Goal: Task Accomplishment & Management: Manage account settings

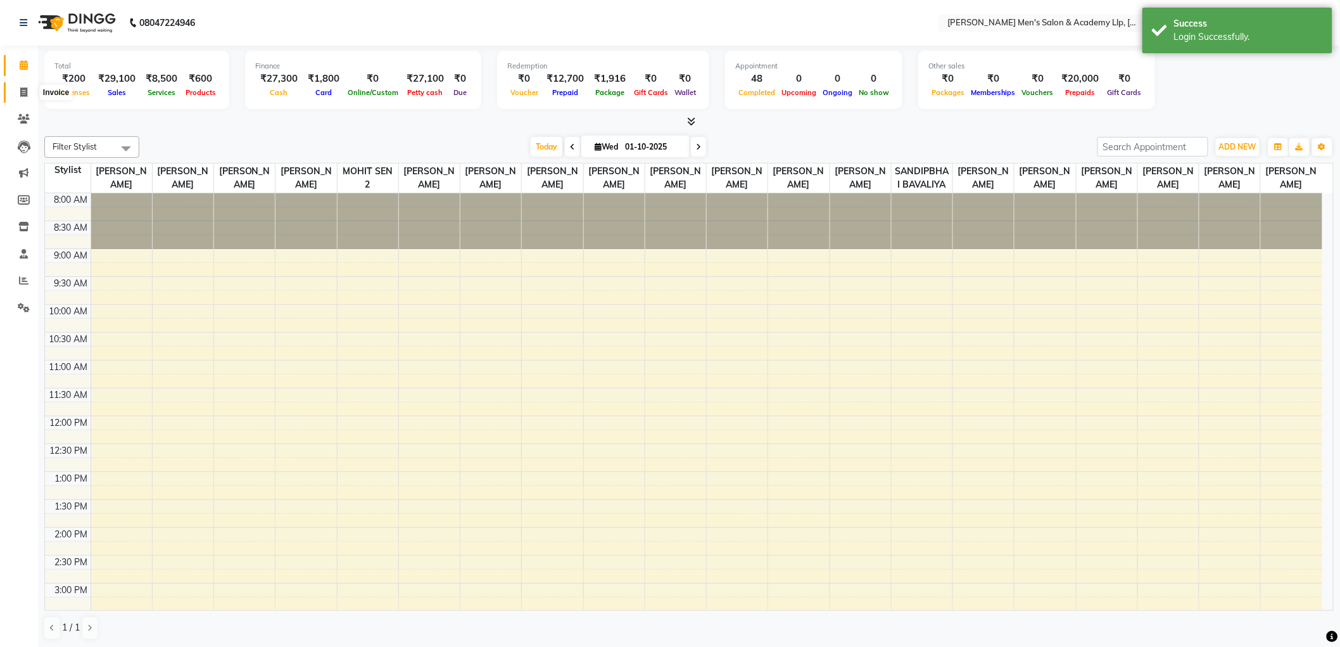
click at [15, 93] on span at bounding box center [24, 93] width 22 height 15
select select "service"
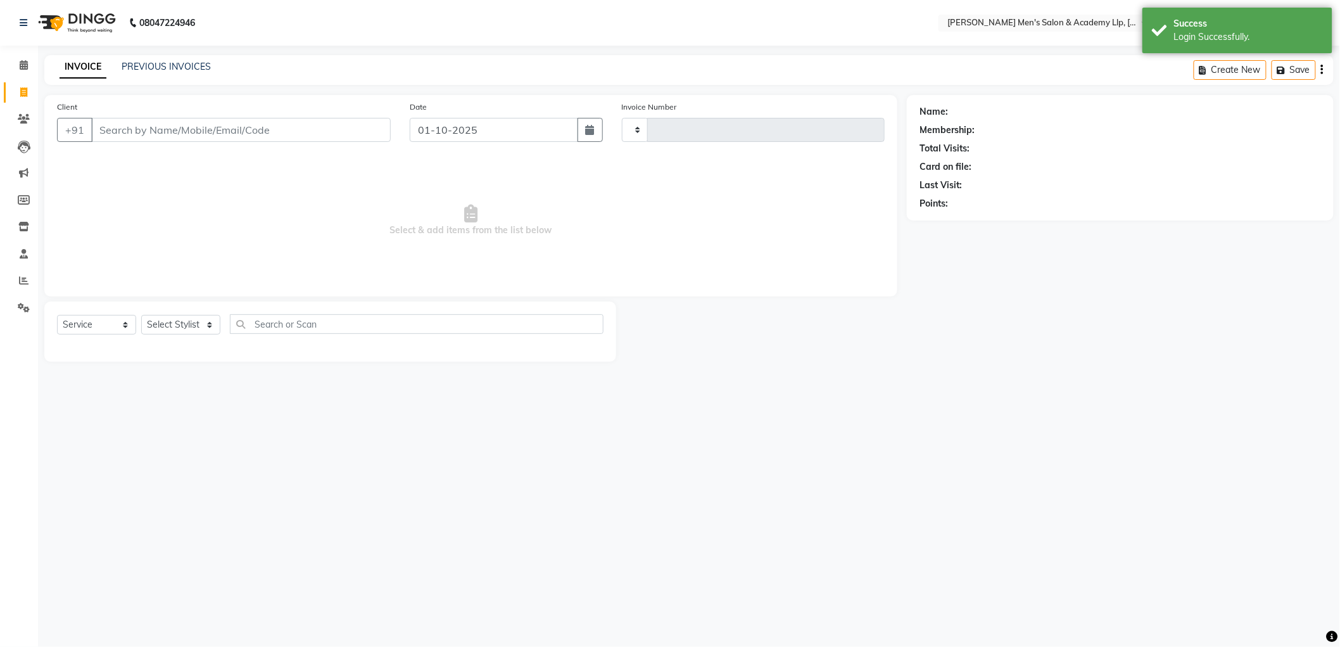
type input "6820"
select select "8248"
select select "membership"
click at [187, 59] on div "INVOICE PREVIOUS INVOICES Create New Save" at bounding box center [694, 70] width 1300 height 30
click at [188, 67] on link "PREVIOUS INVOICES" at bounding box center [166, 66] width 89 height 11
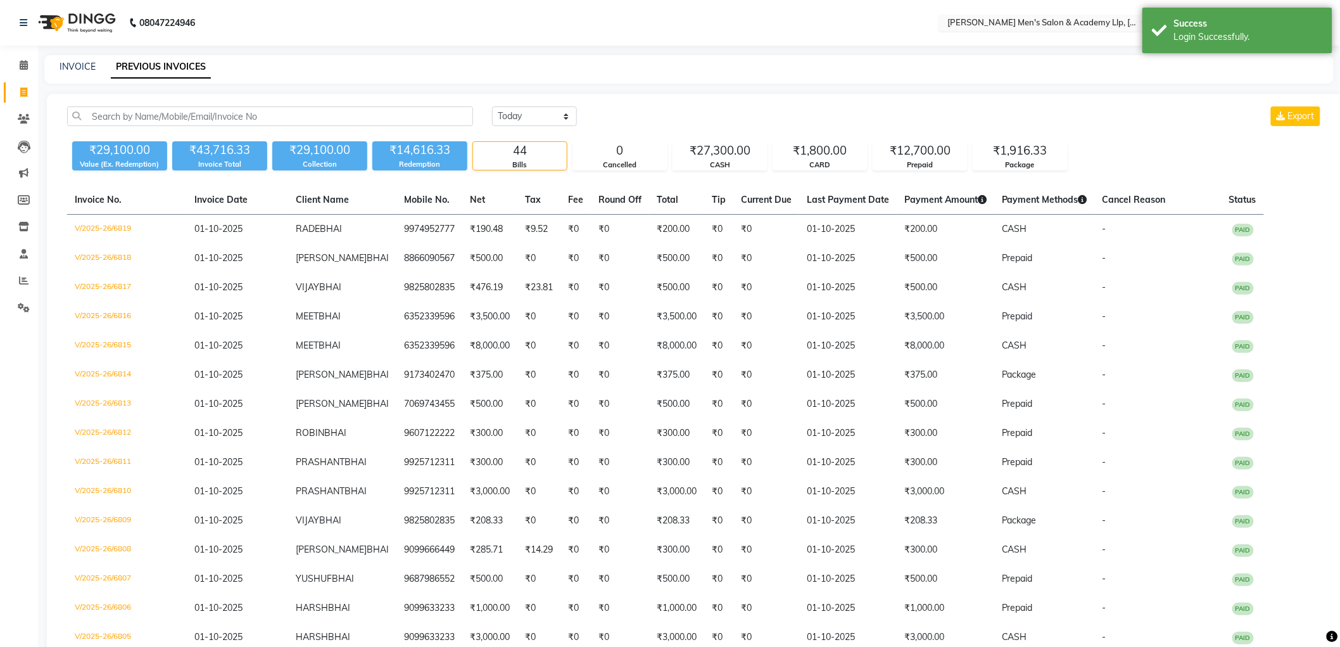
click at [1012, 28] on input "text" at bounding box center [1037, 24] width 184 height 13
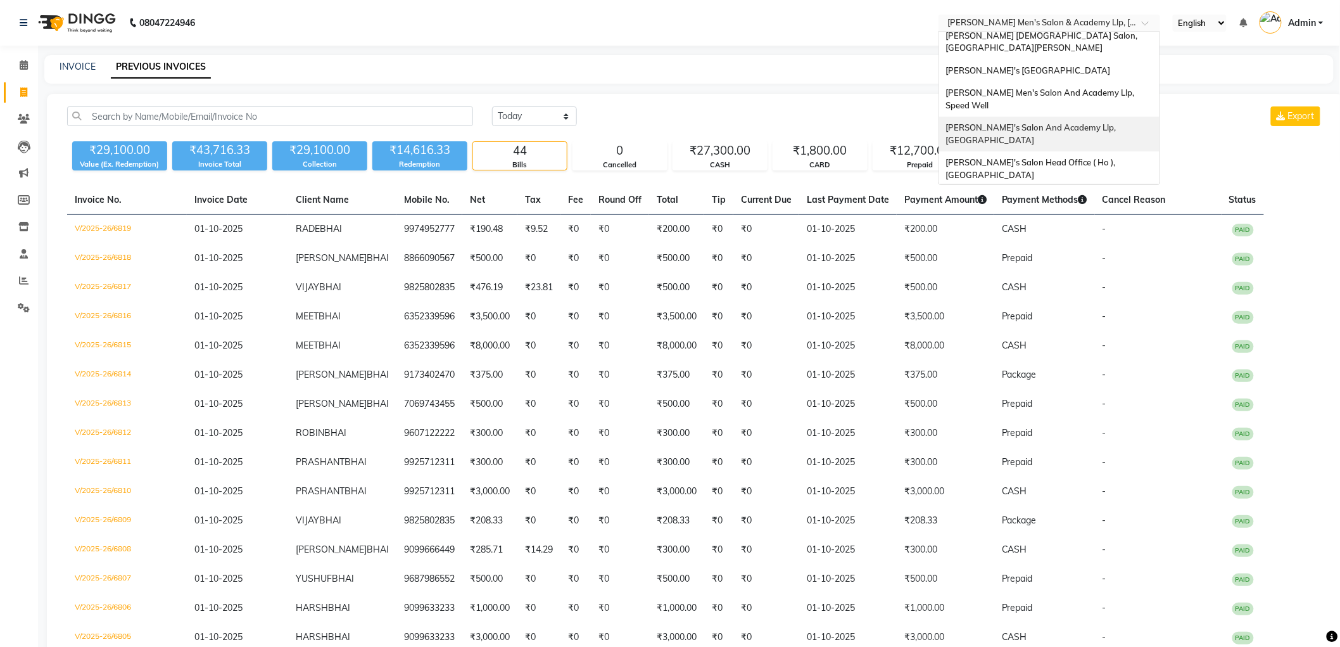
click at [1037, 117] on div "[PERSON_NAME]'s Salon And Academy Llp, [GEOGRAPHIC_DATA]" at bounding box center [1049, 134] width 220 height 35
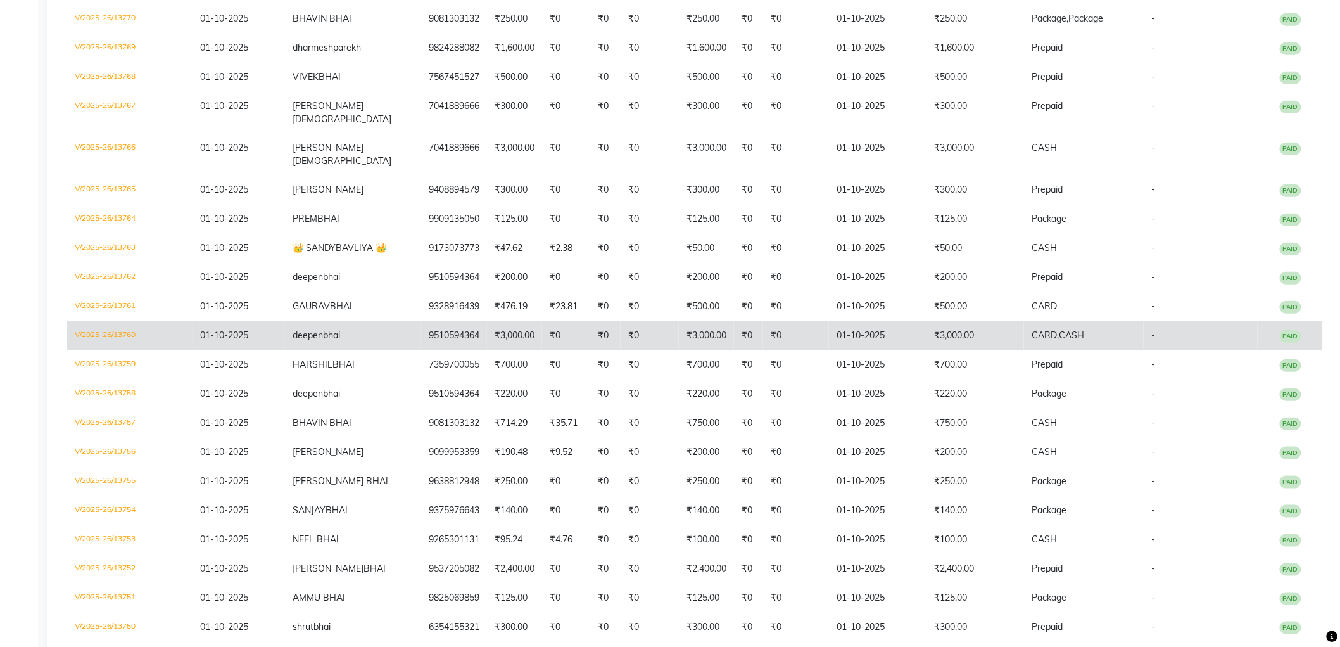
scroll to position [352, 0]
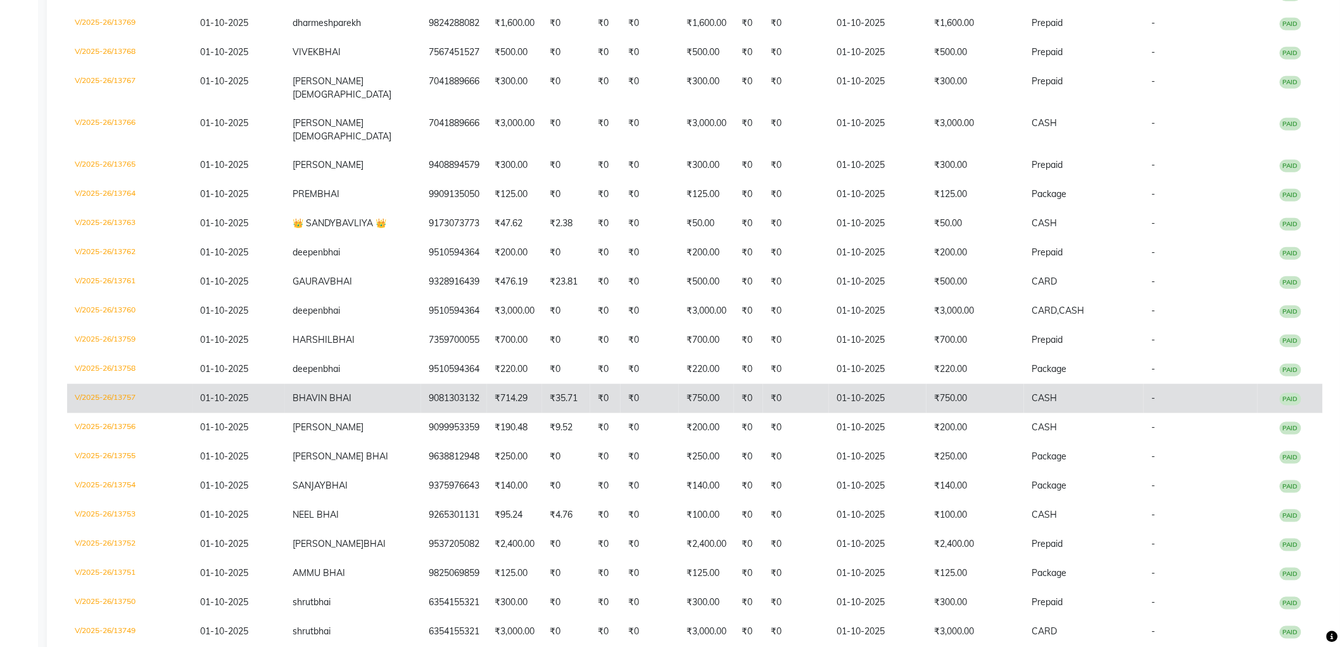
click at [970, 400] on td "₹750.00" at bounding box center [976, 398] width 98 height 29
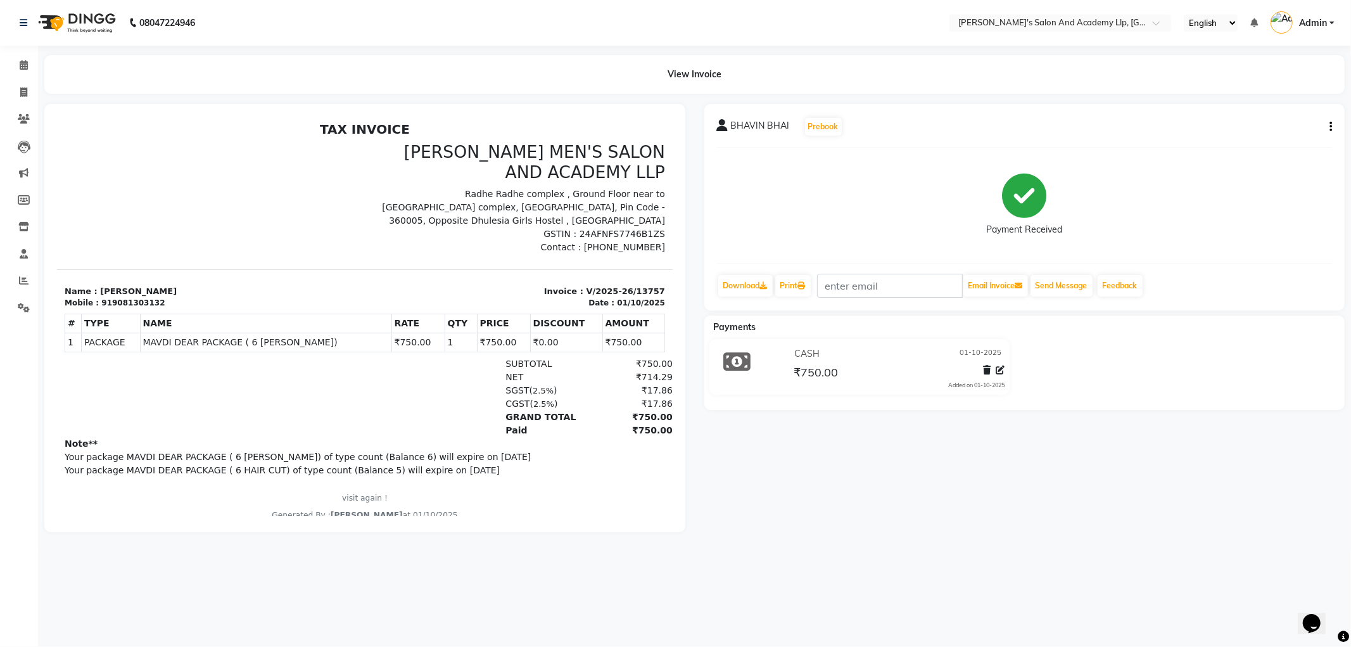
click at [1330, 127] on icon "button" at bounding box center [1331, 127] width 3 height 1
click at [1276, 137] on div "Edit Invoice" at bounding box center [1279, 135] width 63 height 16
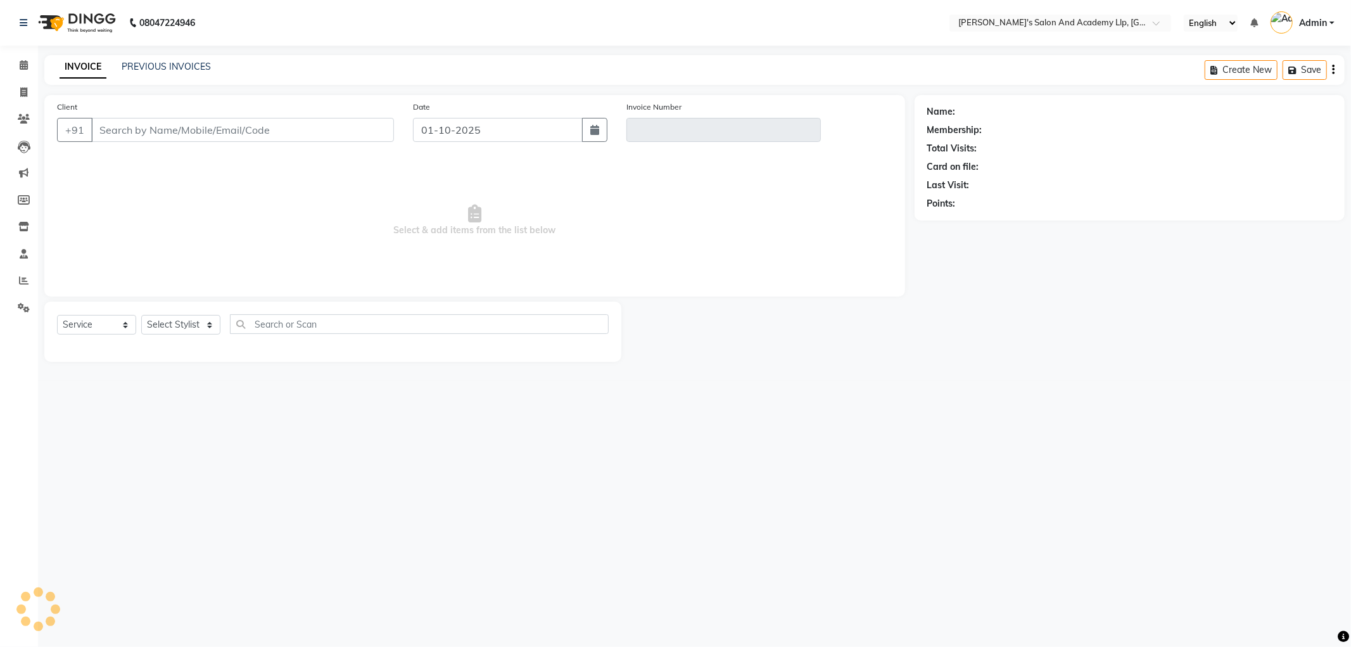
select select "membership"
type input "9081303132"
type input "V/2025-26/13757"
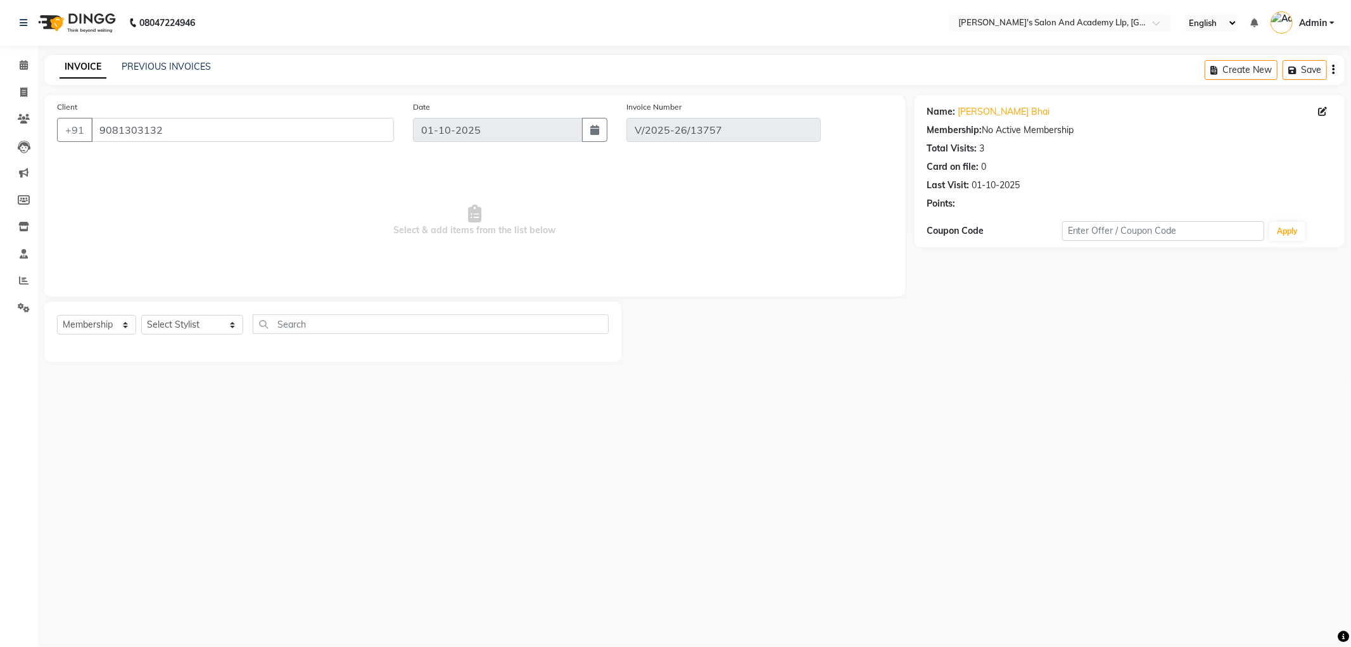
select select "select"
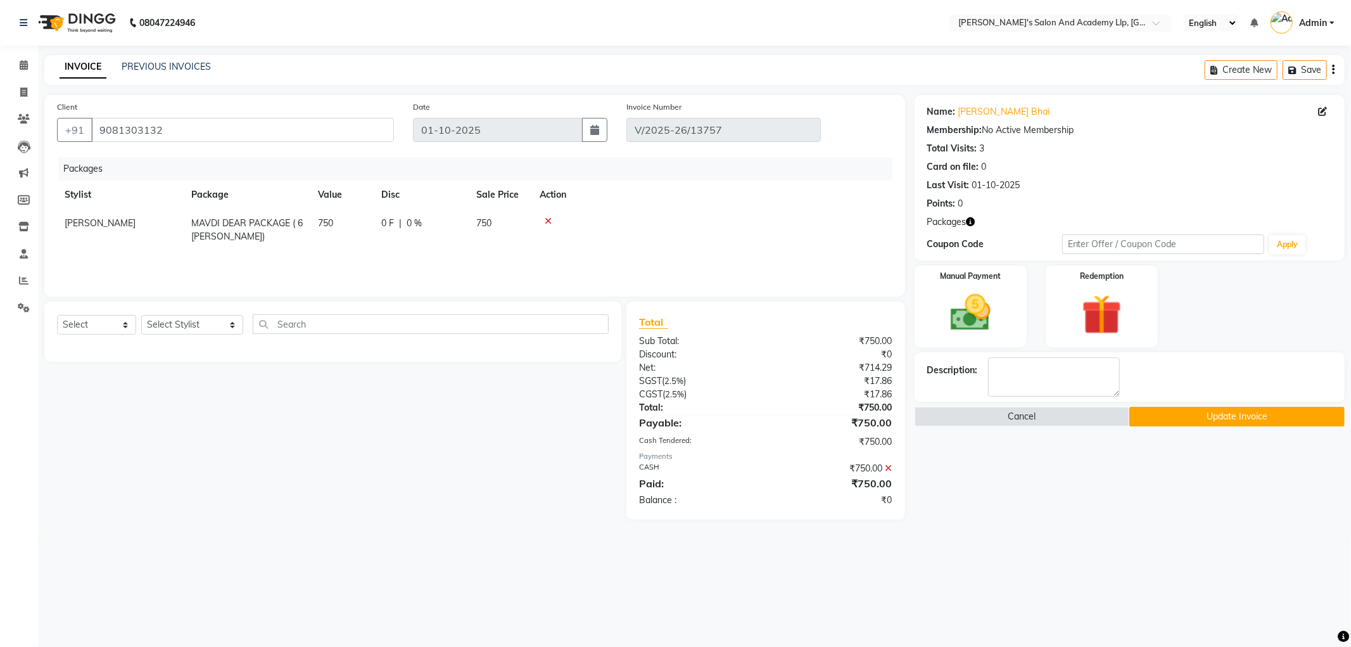
click at [889, 465] on icon at bounding box center [889, 468] width 7 height 9
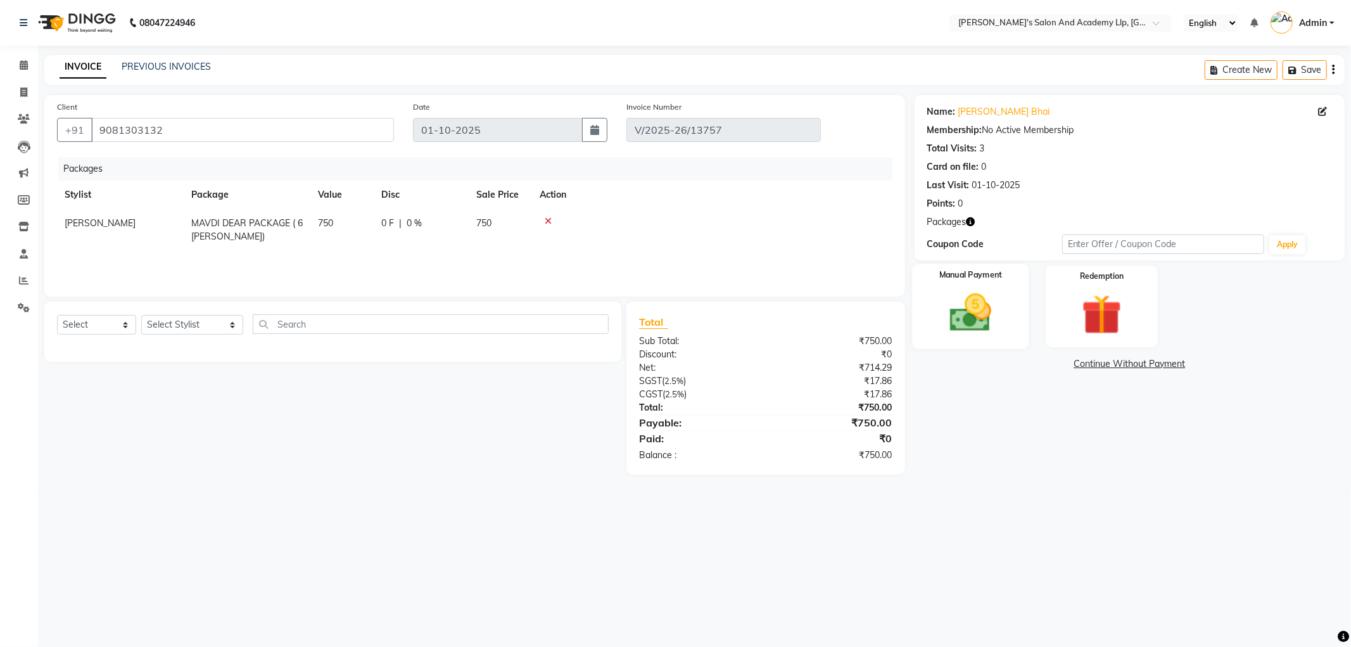
click at [952, 338] on div "Manual Payment" at bounding box center [970, 306] width 117 height 85
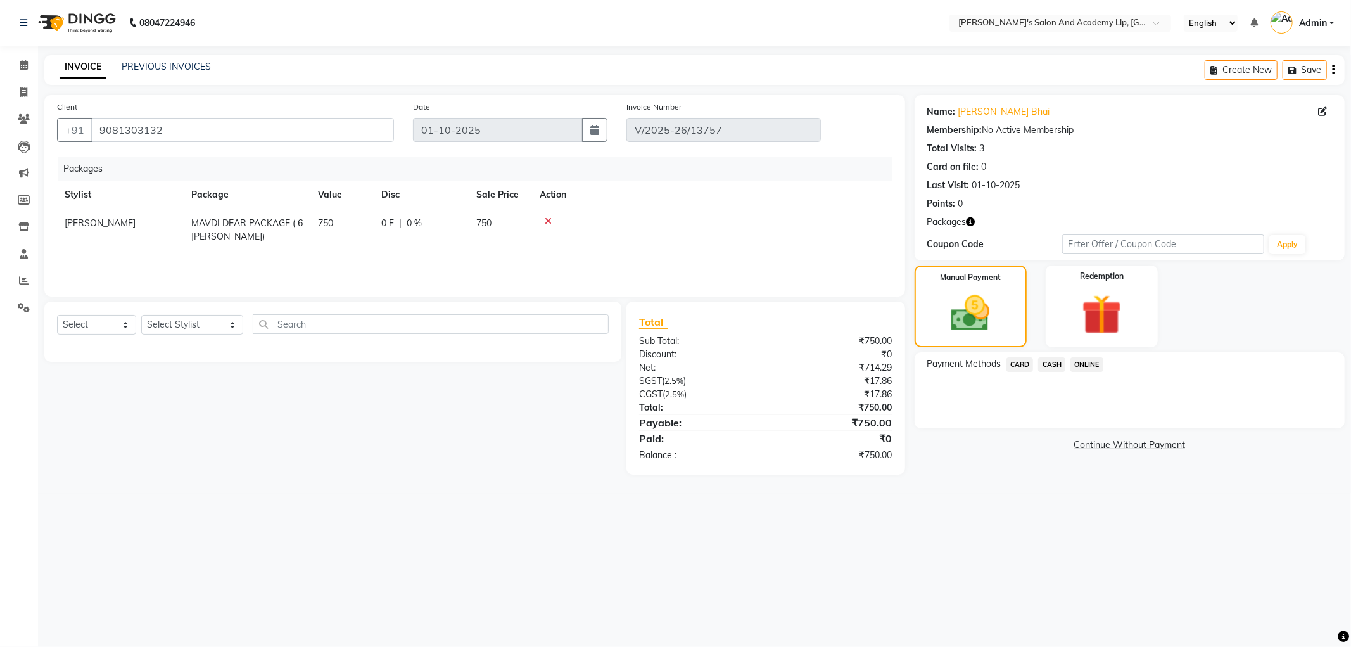
click at [1055, 365] on span "CASH" at bounding box center [1051, 364] width 27 height 15
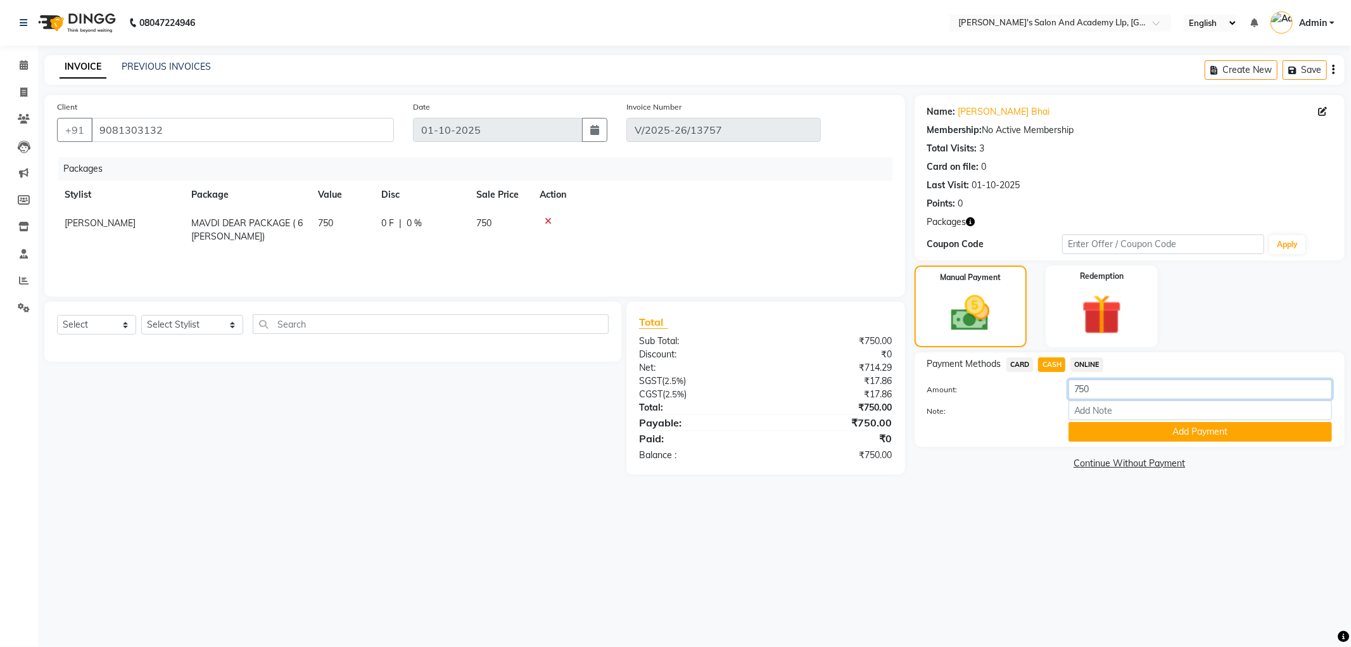
drag, startPoint x: 1097, startPoint y: 385, endPoint x: 1036, endPoint y: 385, distance: 60.2
click at [1036, 385] on div "Amount: 750" at bounding box center [1130, 390] width 424 height 22
type input "650"
click at [1098, 428] on button "Add Payment" at bounding box center [1201, 432] width 264 height 20
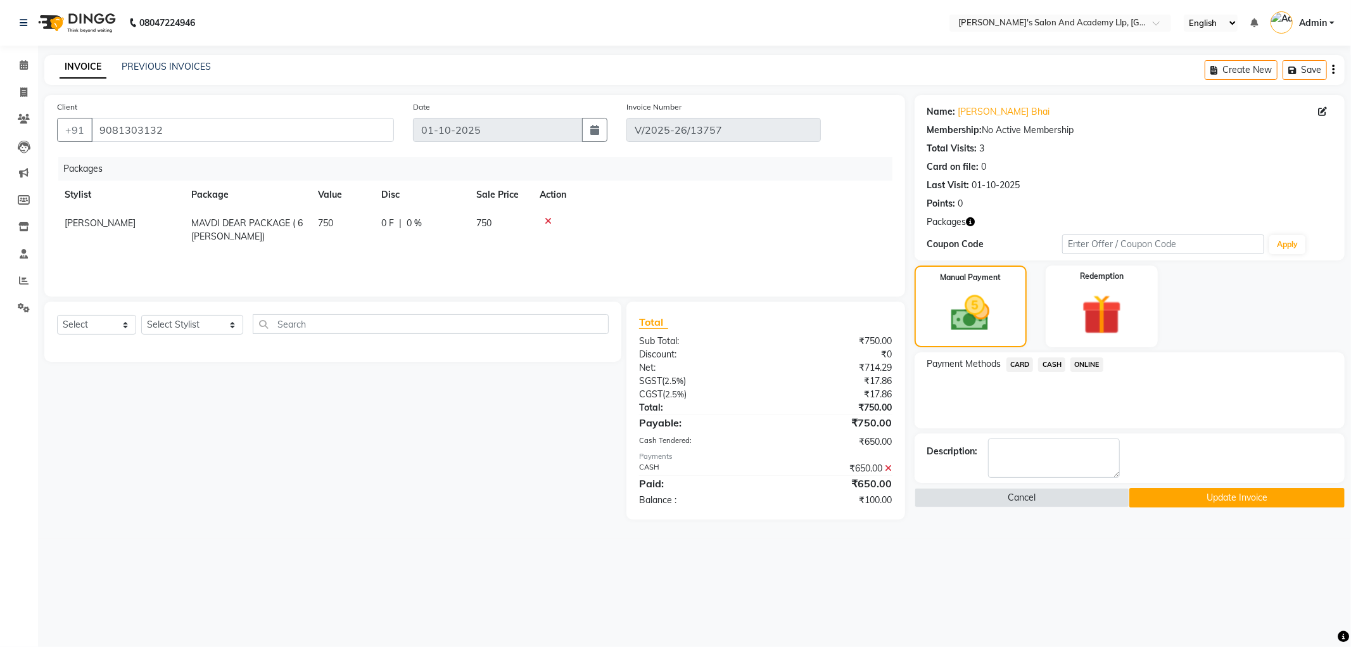
click at [1154, 499] on button "Update Invoice" at bounding box center [1236, 498] width 215 height 20
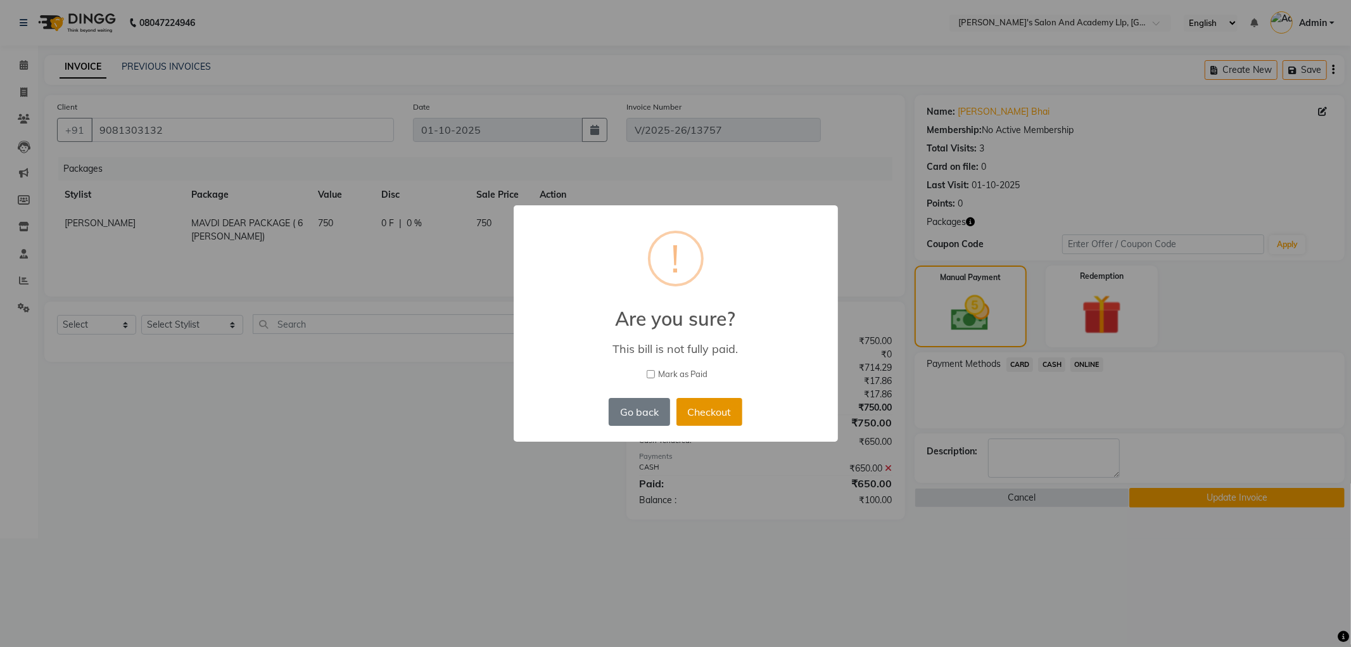
click at [713, 412] on button "Checkout" at bounding box center [710, 412] width 66 height 28
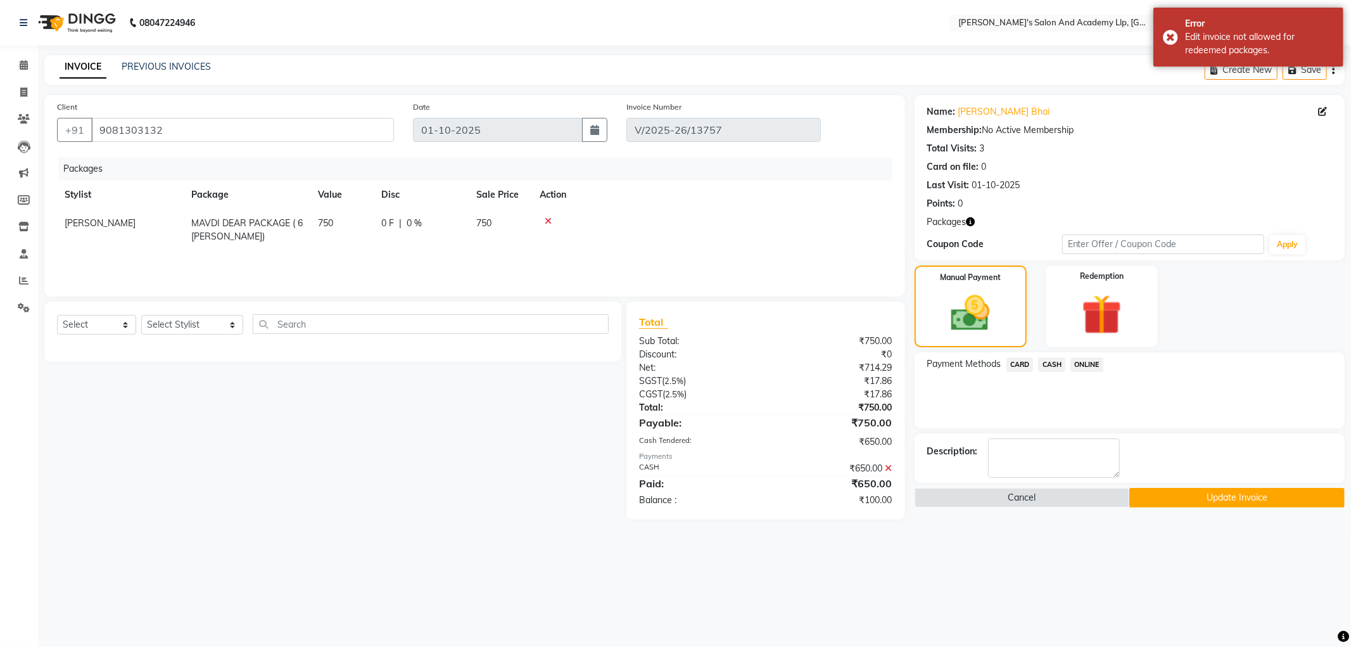
click at [157, 72] on div "PREVIOUS INVOICES" at bounding box center [166, 66] width 89 height 13
click at [165, 66] on link "PREVIOUS INVOICES" at bounding box center [166, 66] width 89 height 11
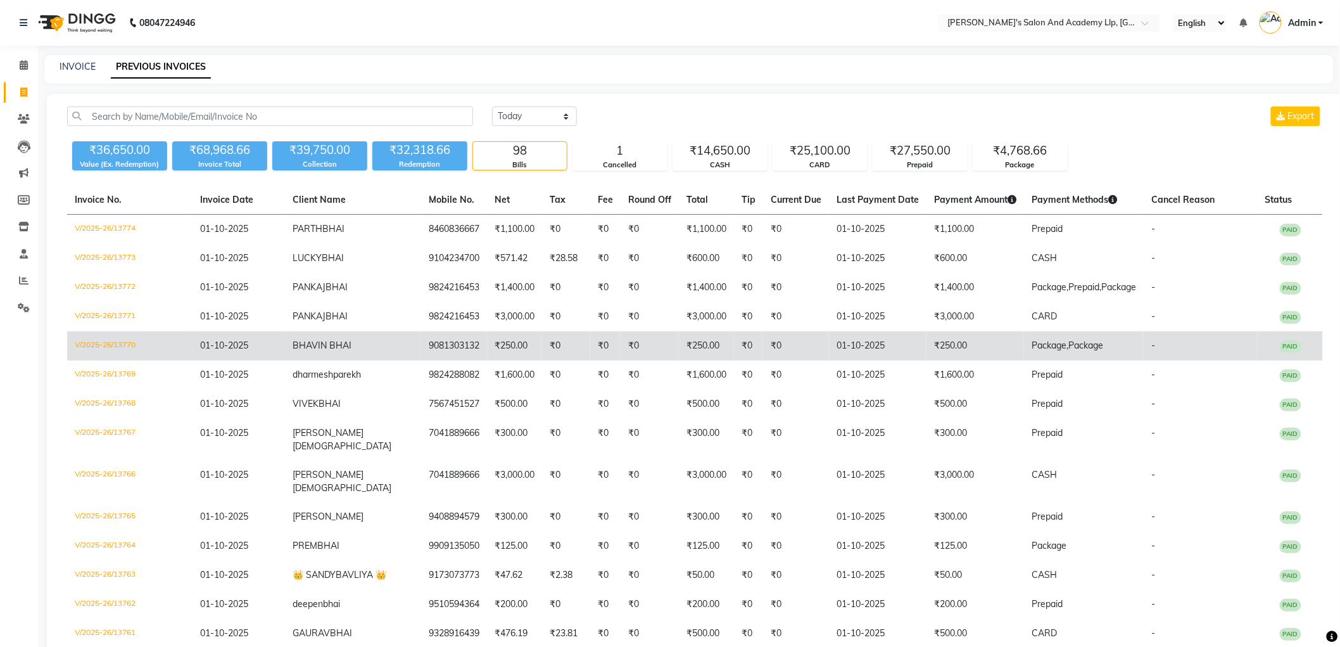
click at [597, 360] on td "₹0" at bounding box center [605, 345] width 30 height 29
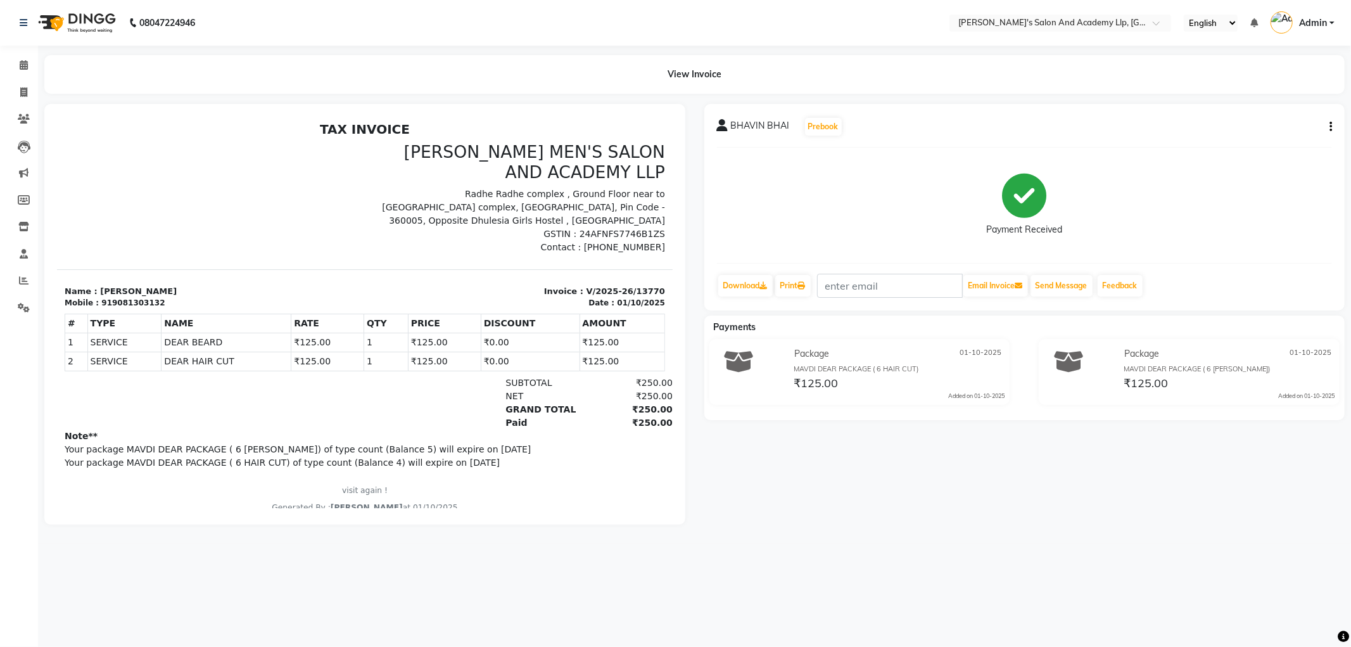
click at [1326, 129] on button "button" at bounding box center [1329, 126] width 8 height 13
click at [1285, 137] on div "Edit Item Staff" at bounding box center [1267, 135] width 87 height 16
select select "93502"
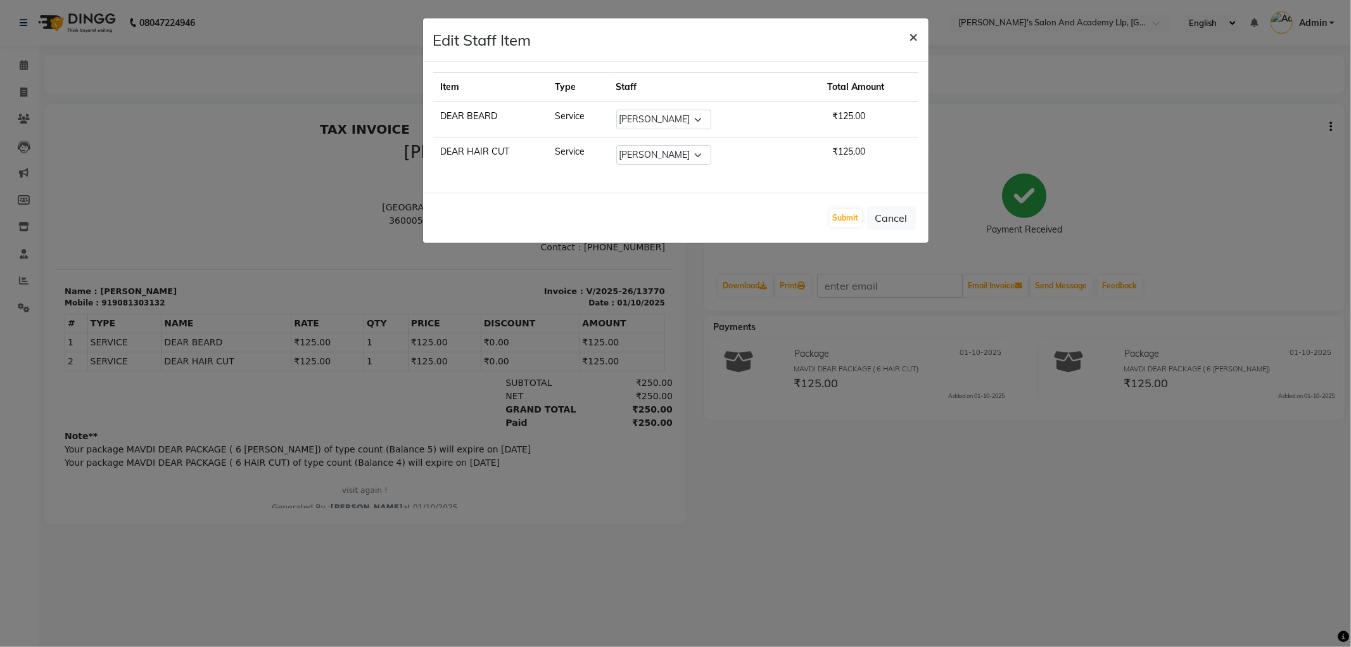
click at [910, 41] on span "×" at bounding box center [914, 36] width 9 height 19
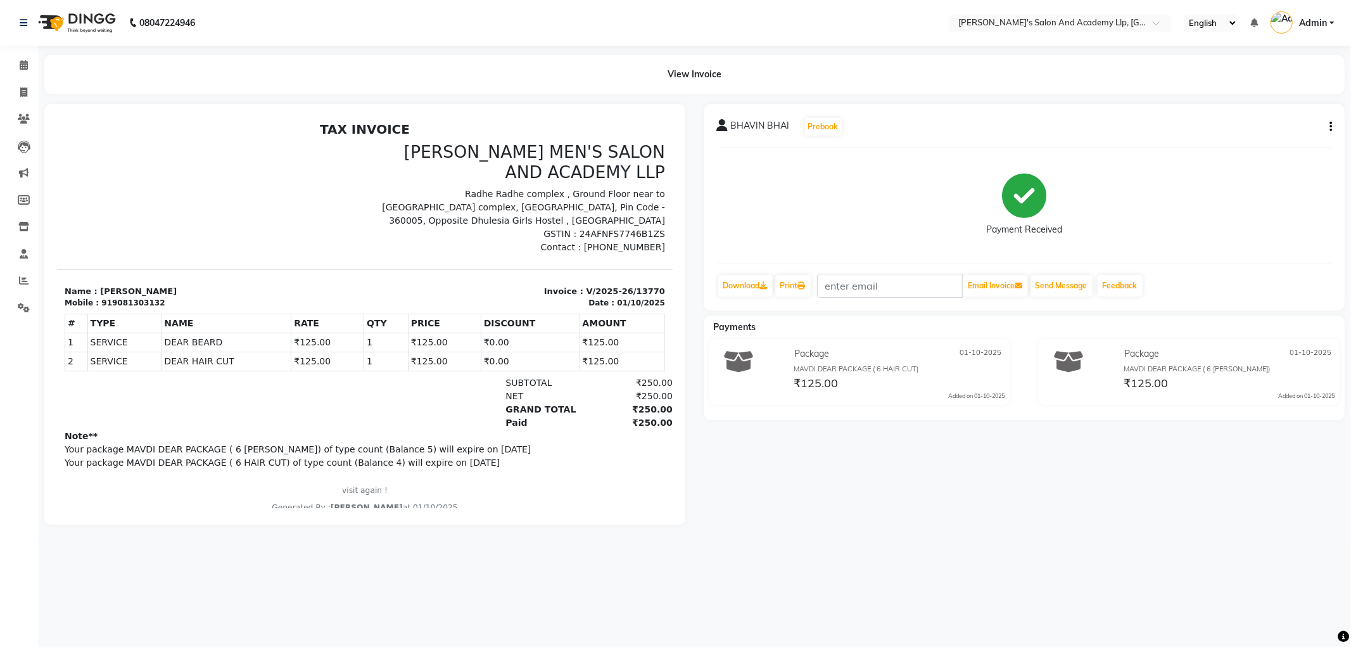
click at [1331, 127] on icon "button" at bounding box center [1331, 127] width 3 height 1
click at [1169, 236] on div "Payment Received" at bounding box center [1025, 205] width 616 height 95
click at [927, 374] on div "₹125.00" at bounding box center [898, 382] width 213 height 17
click at [16, 91] on span at bounding box center [24, 93] width 22 height 15
select select "service"
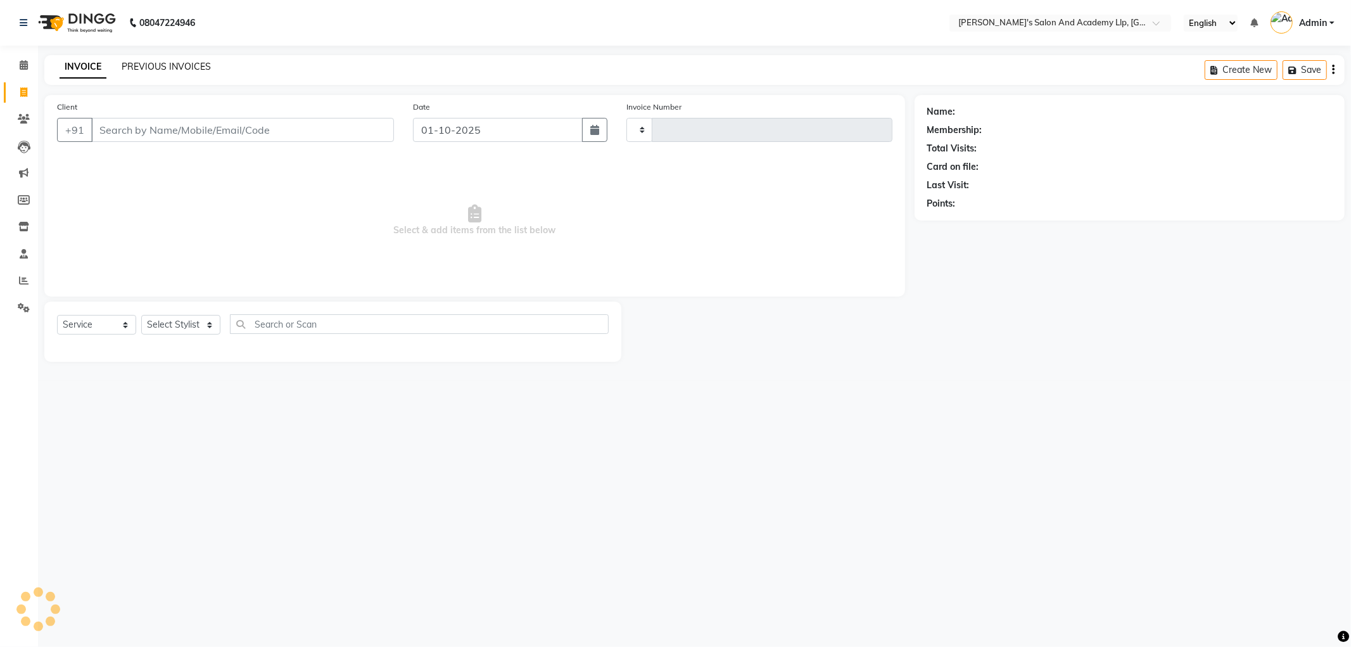
type input "13775"
select select "6983"
click at [147, 61] on link "PREVIOUS INVOICES" at bounding box center [166, 66] width 89 height 11
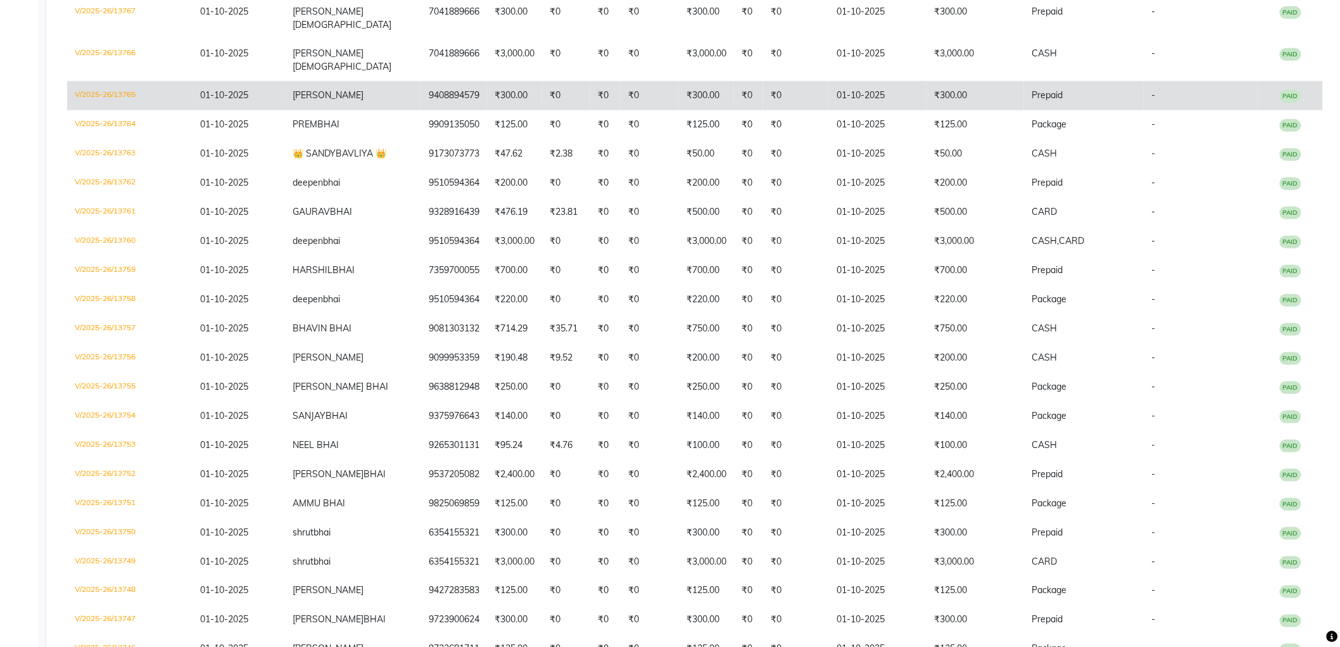
scroll to position [422, 0]
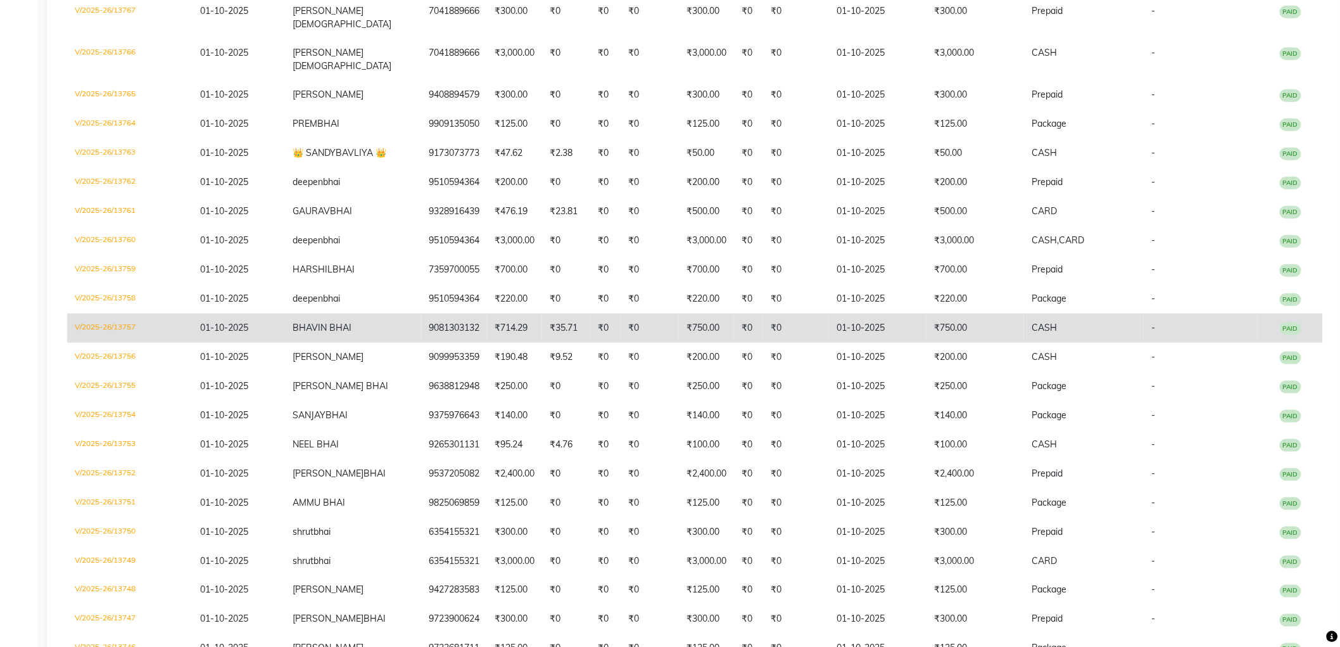
click at [444, 317] on td "9081303132" at bounding box center [454, 328] width 66 height 29
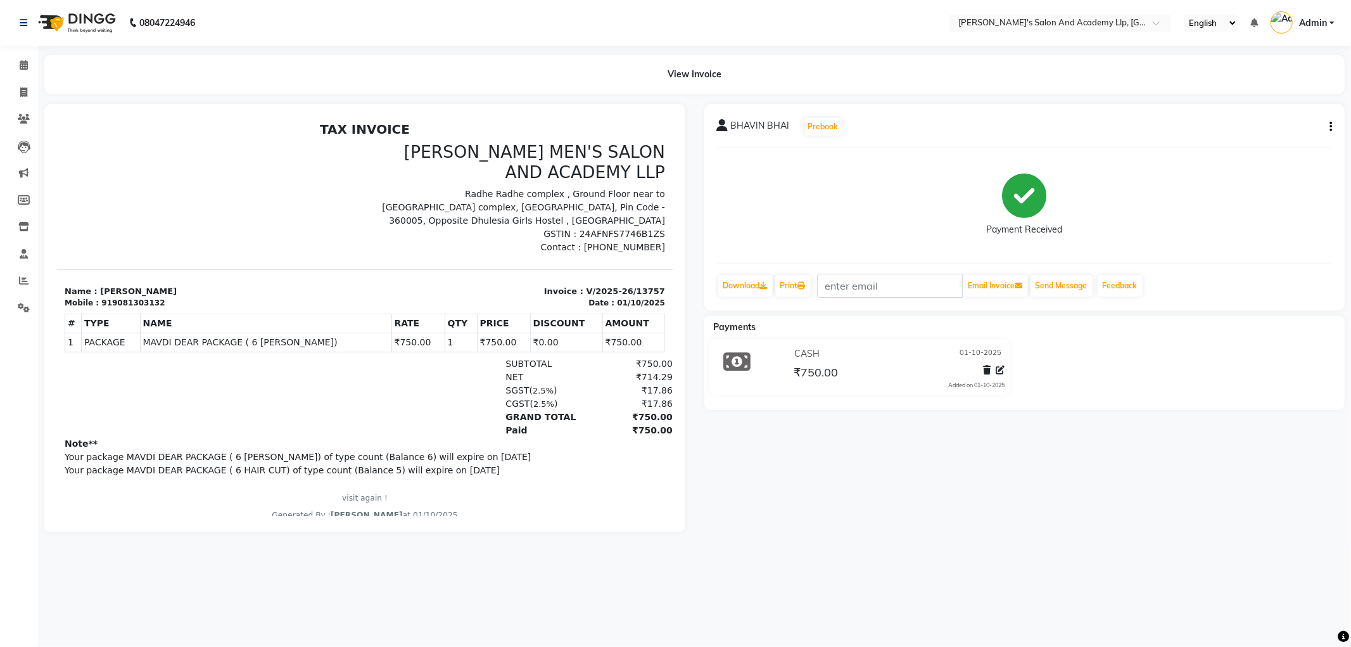
click at [1328, 124] on button "button" at bounding box center [1329, 126] width 8 height 13
click at [1252, 136] on div "Edit Invoice" at bounding box center [1279, 135] width 63 height 16
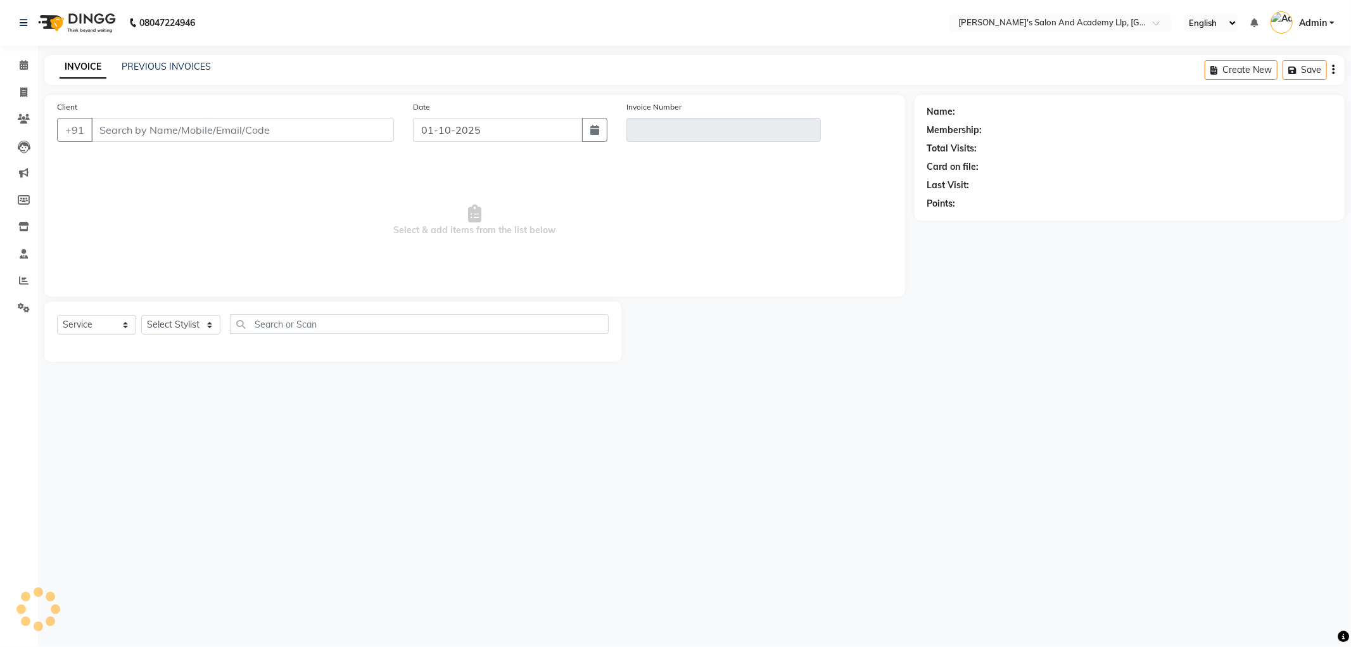
select select "membership"
type input "9081303132"
type input "V/2025-26/13757"
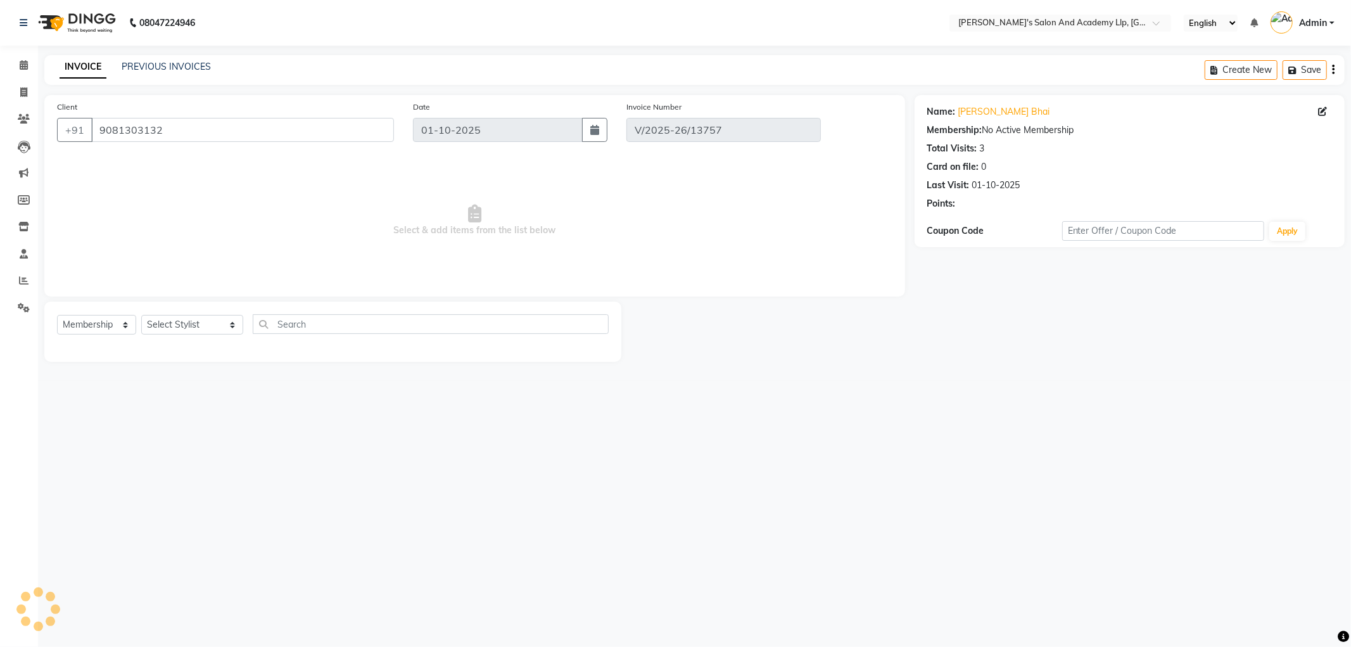
select select "select"
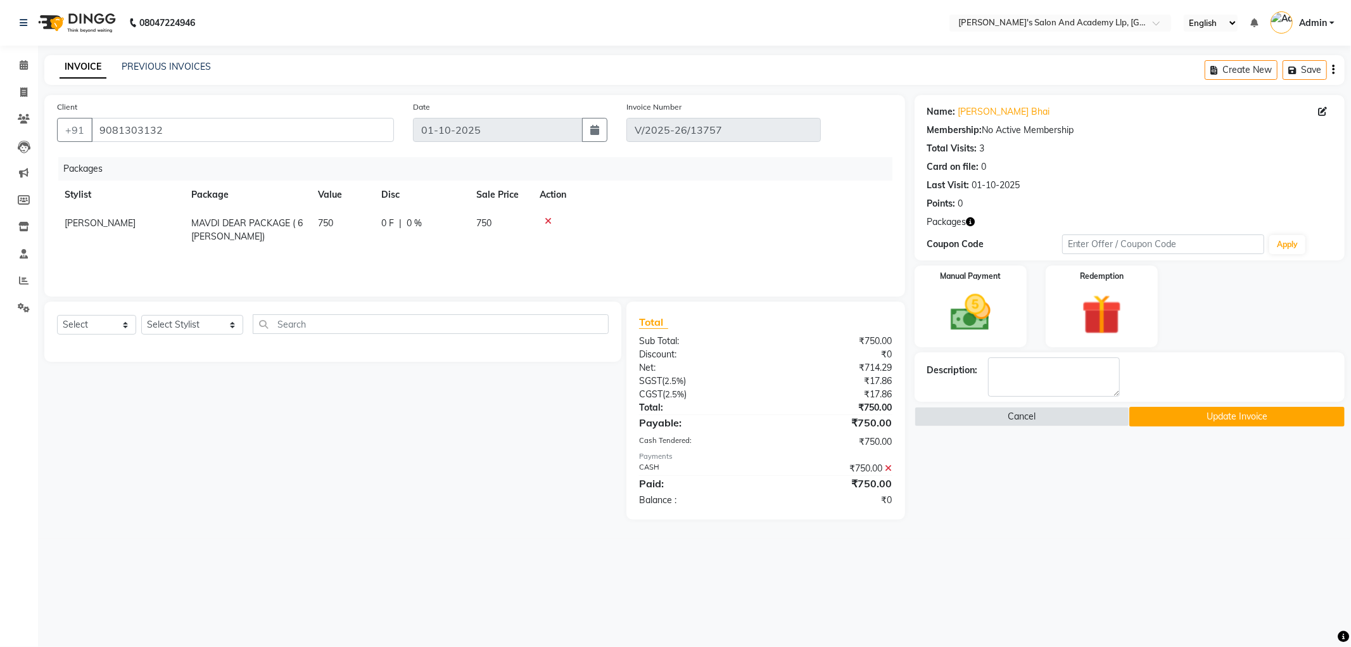
click at [890, 466] on icon at bounding box center [889, 468] width 7 height 9
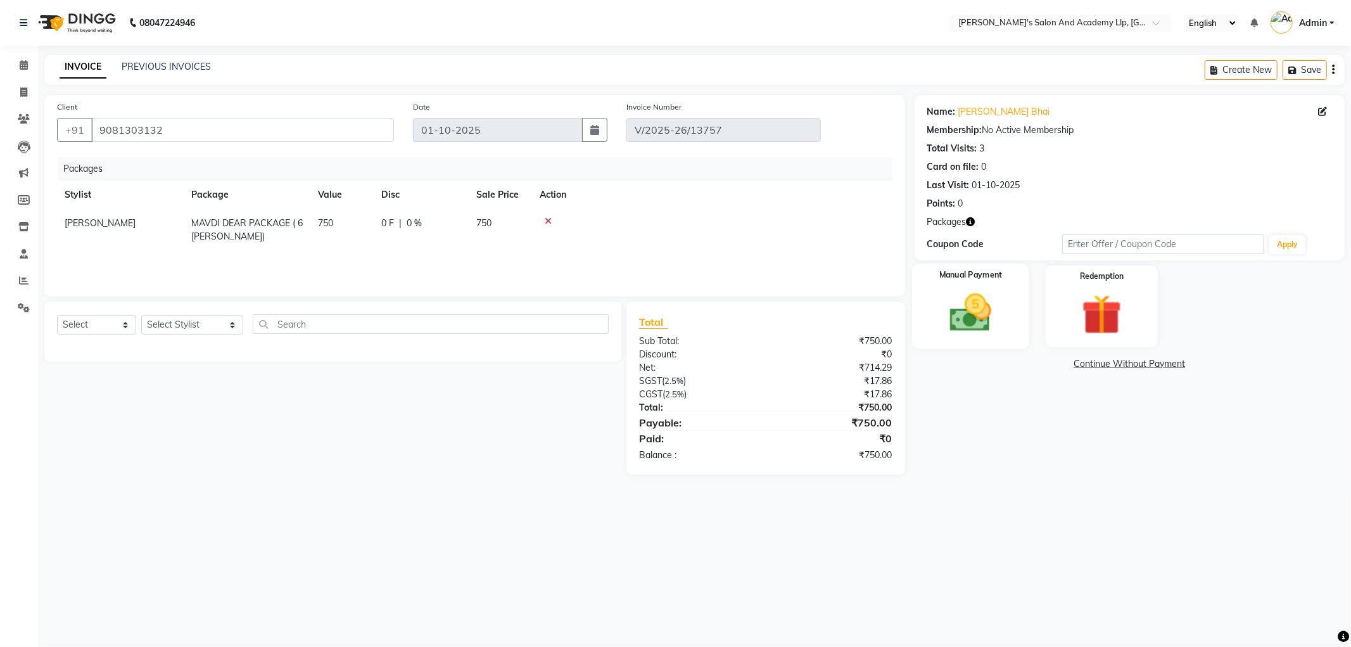
click at [972, 305] on img at bounding box center [971, 313] width 68 height 48
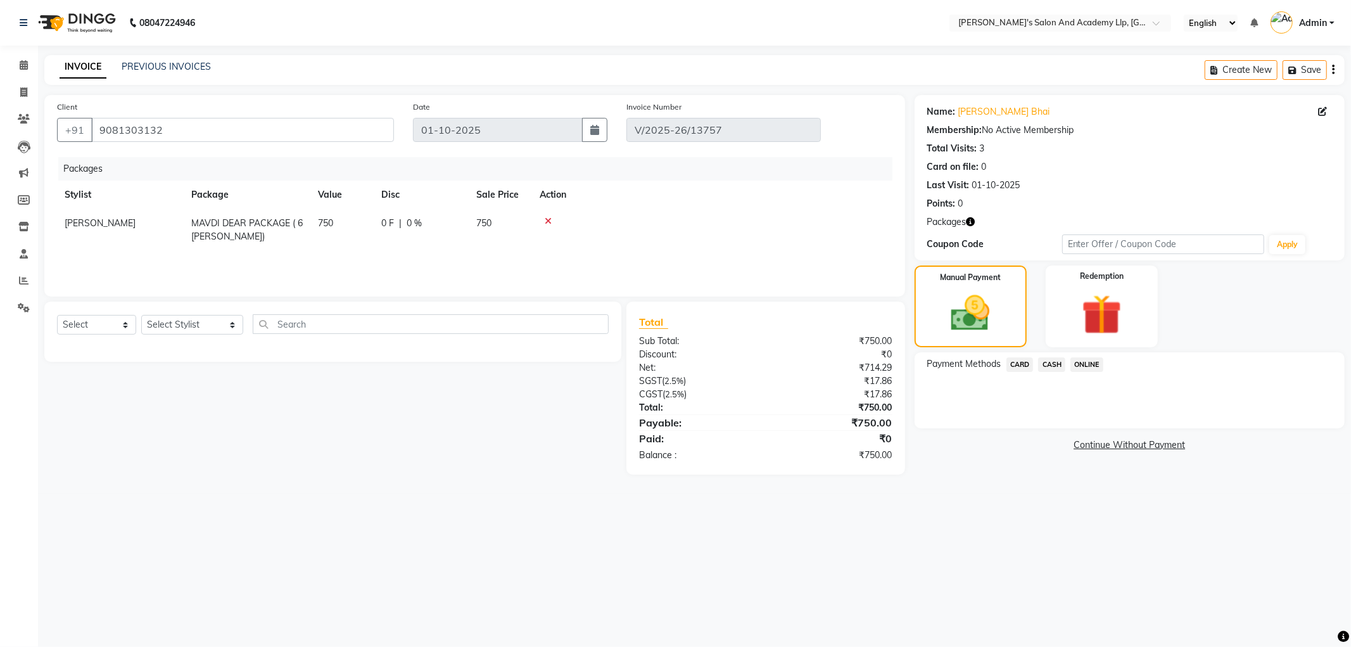
click at [1064, 364] on span "CASH" at bounding box center [1051, 364] width 27 height 15
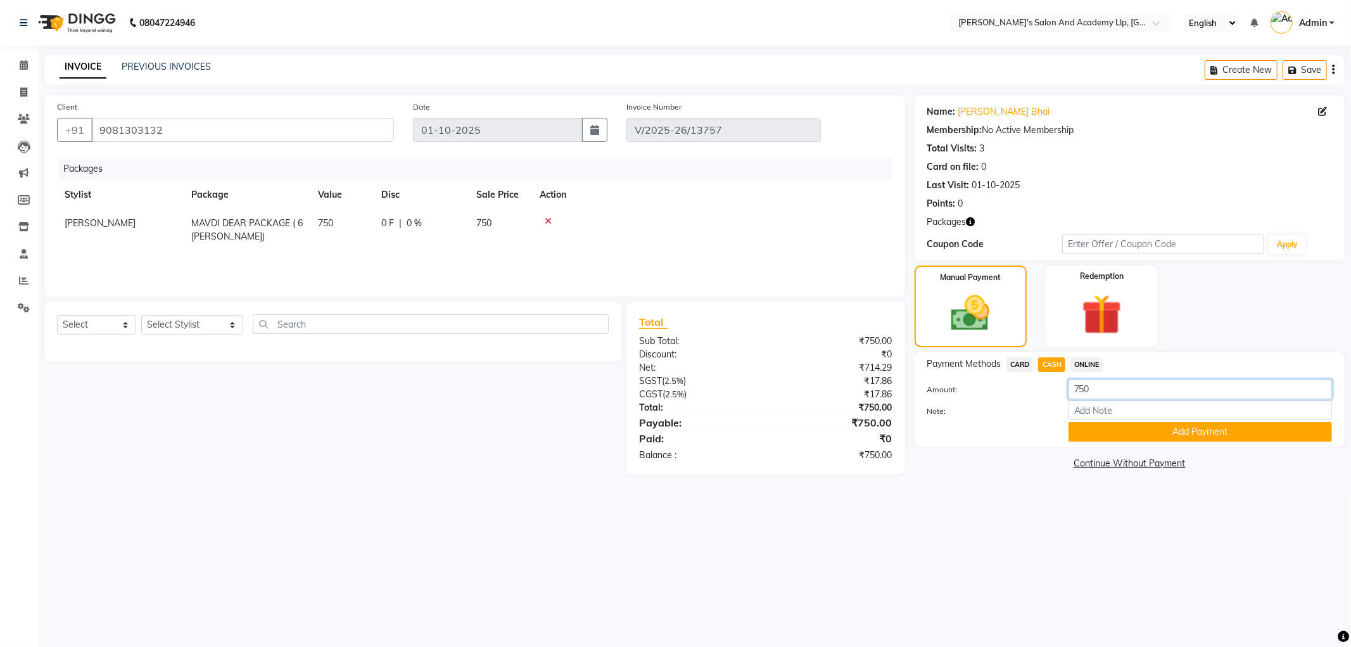
drag, startPoint x: 1101, startPoint y: 385, endPoint x: 1060, endPoint y: 390, distance: 40.8
click at [1061, 390] on div "750" at bounding box center [1200, 389] width 283 height 20
type input "650"
click at [1123, 423] on button "Add Payment" at bounding box center [1201, 432] width 264 height 20
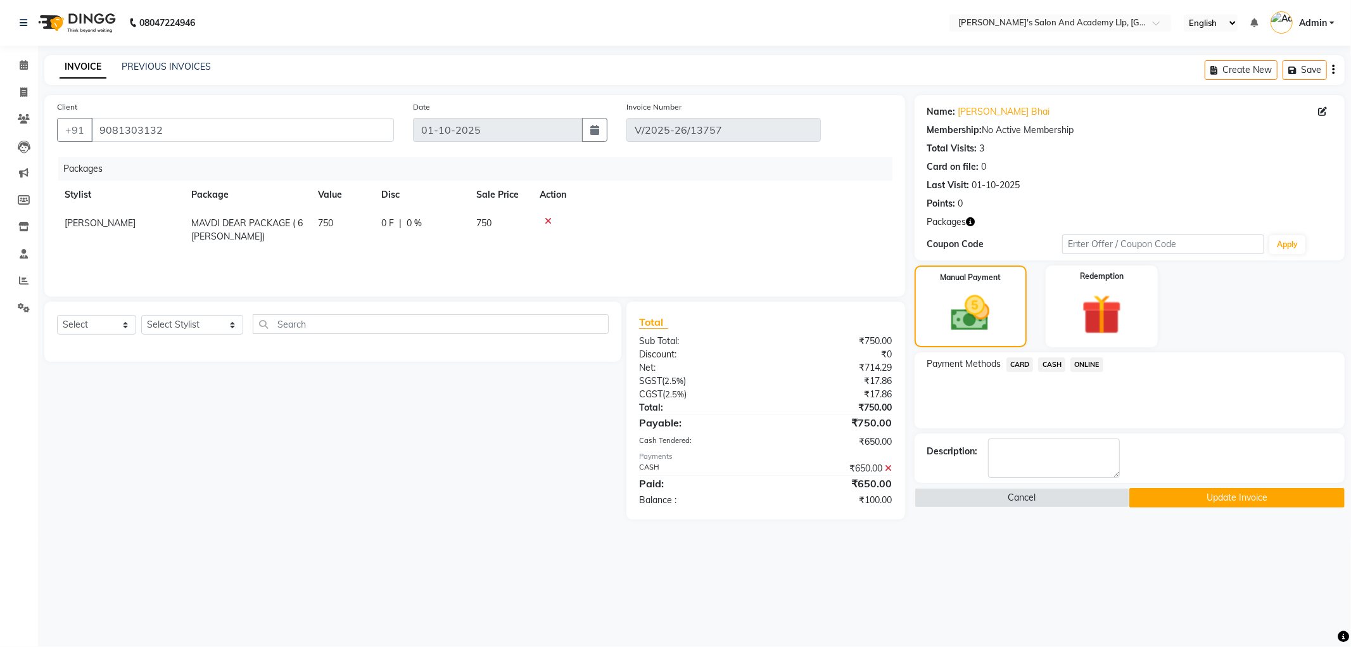
click at [1142, 501] on button "Update Invoice" at bounding box center [1236, 498] width 215 height 20
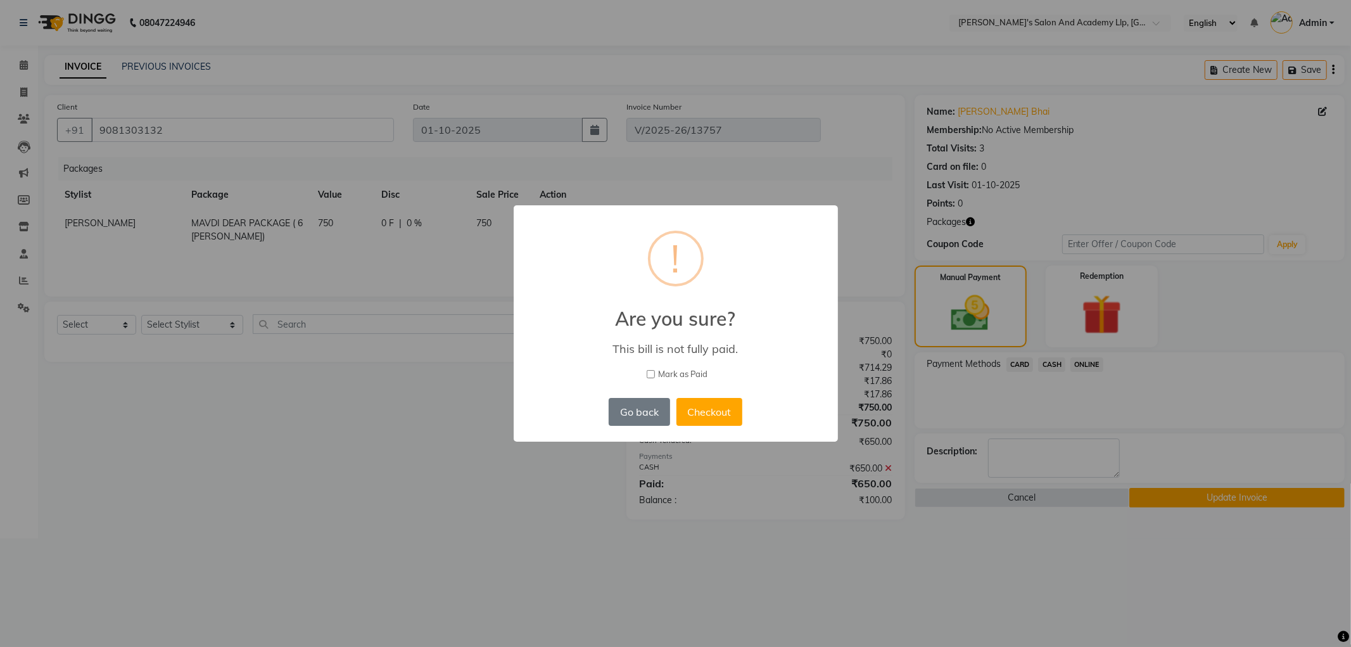
click at [651, 374] on input "Mark as Paid" at bounding box center [651, 374] width 8 height 8
click at [663, 371] on span "Mark as Paid" at bounding box center [682, 374] width 49 height 13
click at [655, 371] on input "Mark as Paid" at bounding box center [651, 374] width 8 height 8
checkbox input "false"
click at [688, 400] on button "Checkout" at bounding box center [710, 412] width 66 height 28
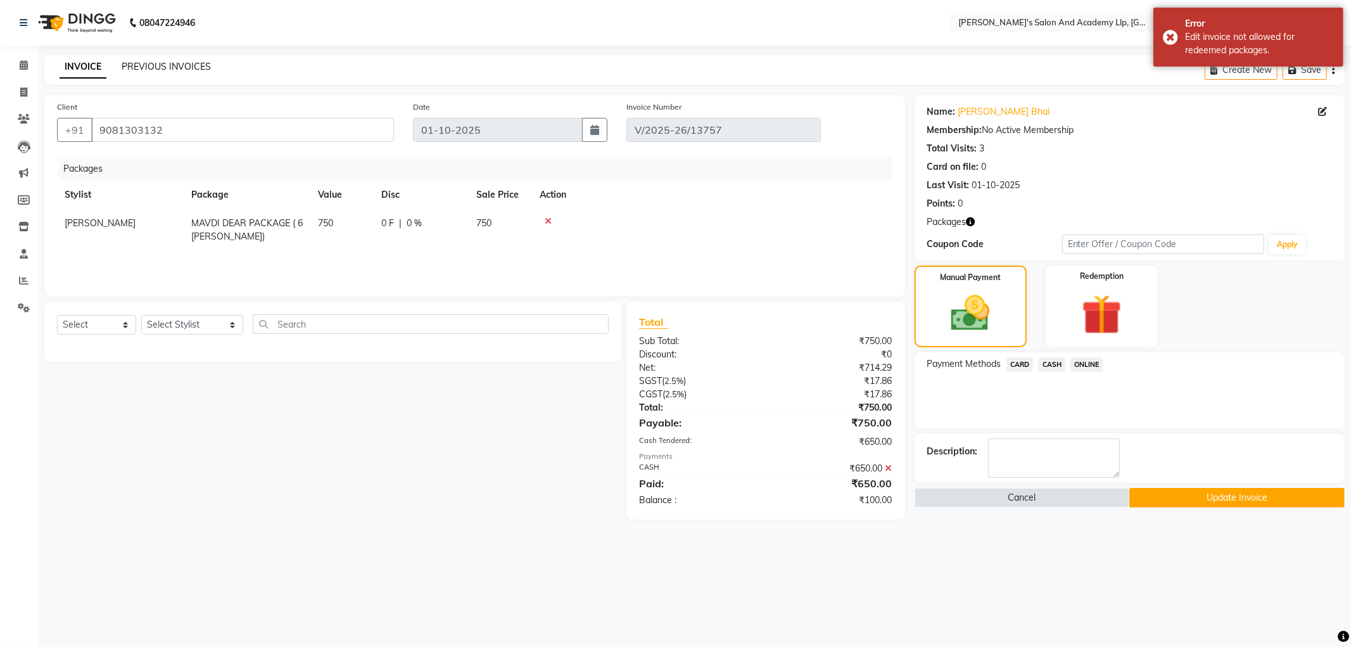
click at [129, 67] on link "PREVIOUS INVOICES" at bounding box center [166, 66] width 89 height 11
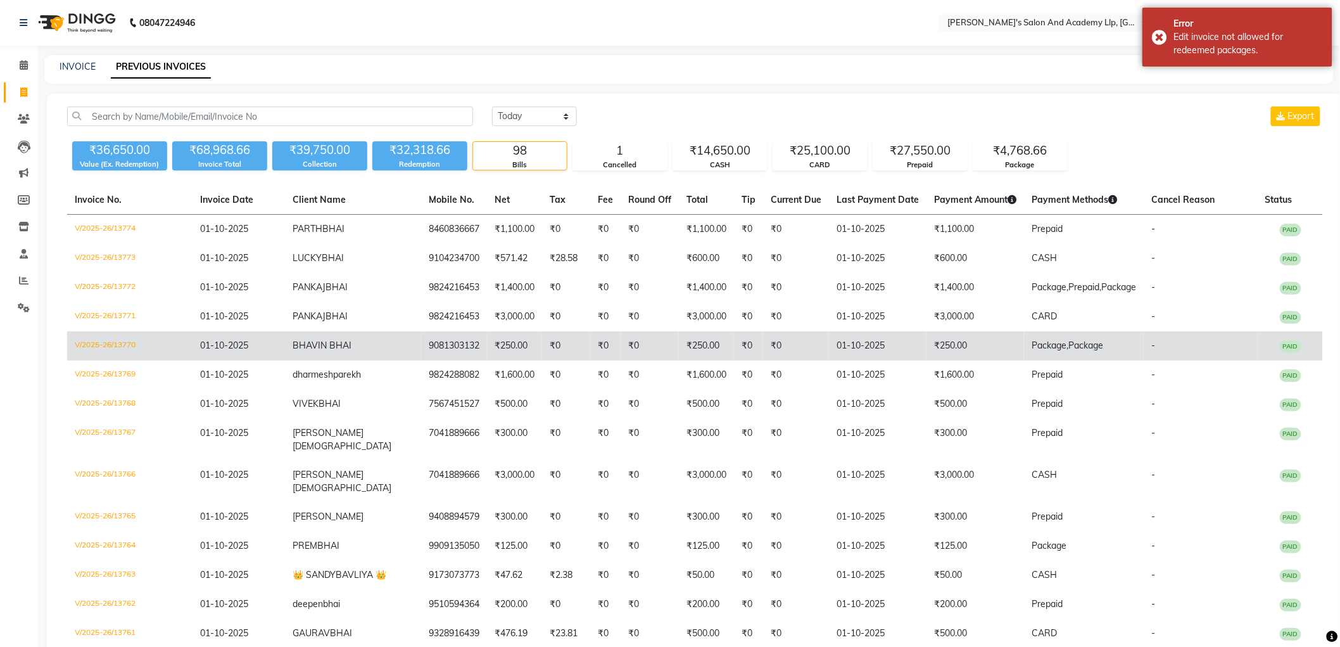
click at [487, 345] on td "₹250.00" at bounding box center [514, 345] width 55 height 29
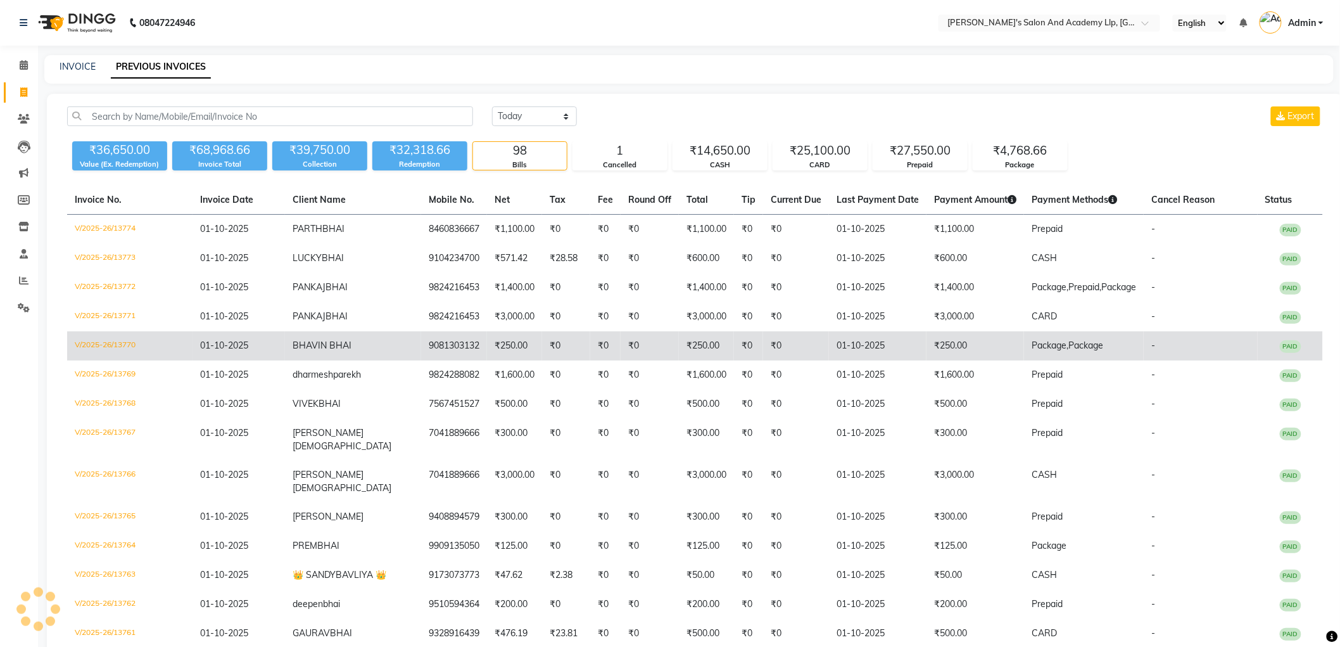
click at [454, 352] on td "9081303132" at bounding box center [454, 345] width 66 height 29
click at [487, 355] on td "₹250.00" at bounding box center [514, 345] width 55 height 29
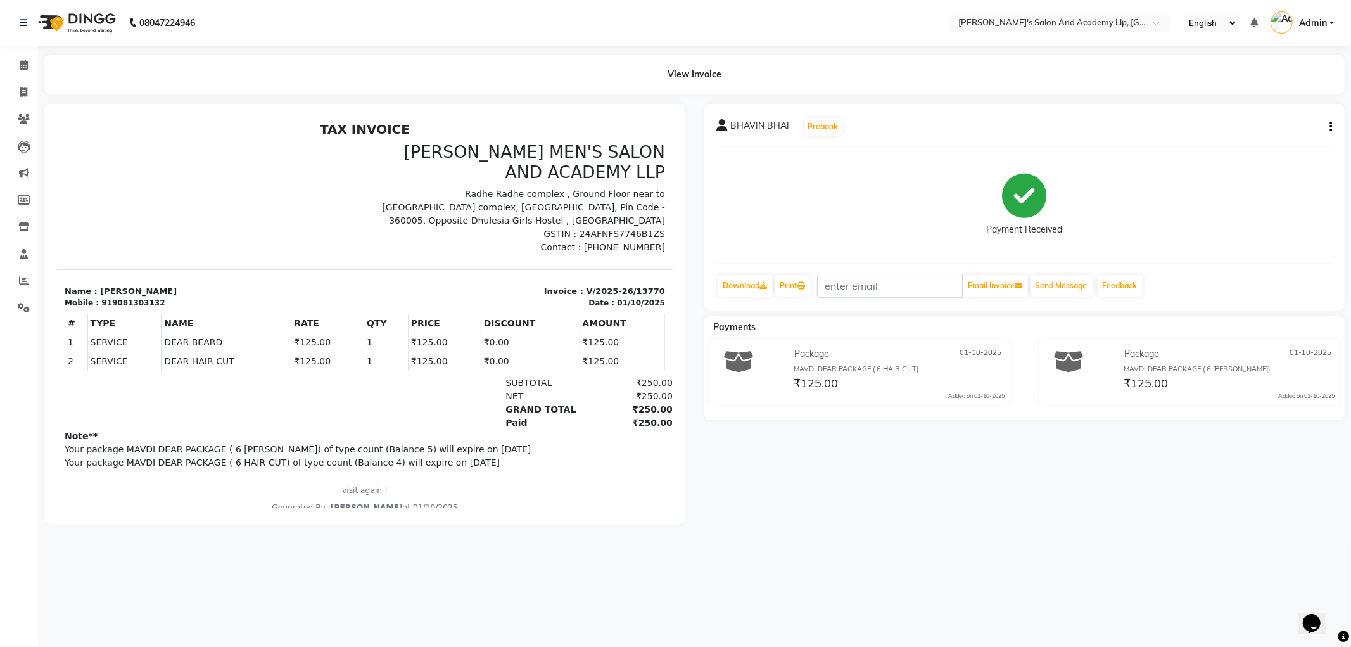
click at [1331, 127] on icon "button" at bounding box center [1331, 127] width 3 height 1
click at [1256, 108] on div "Cancel Invoice" at bounding box center [1267, 103] width 87 height 16
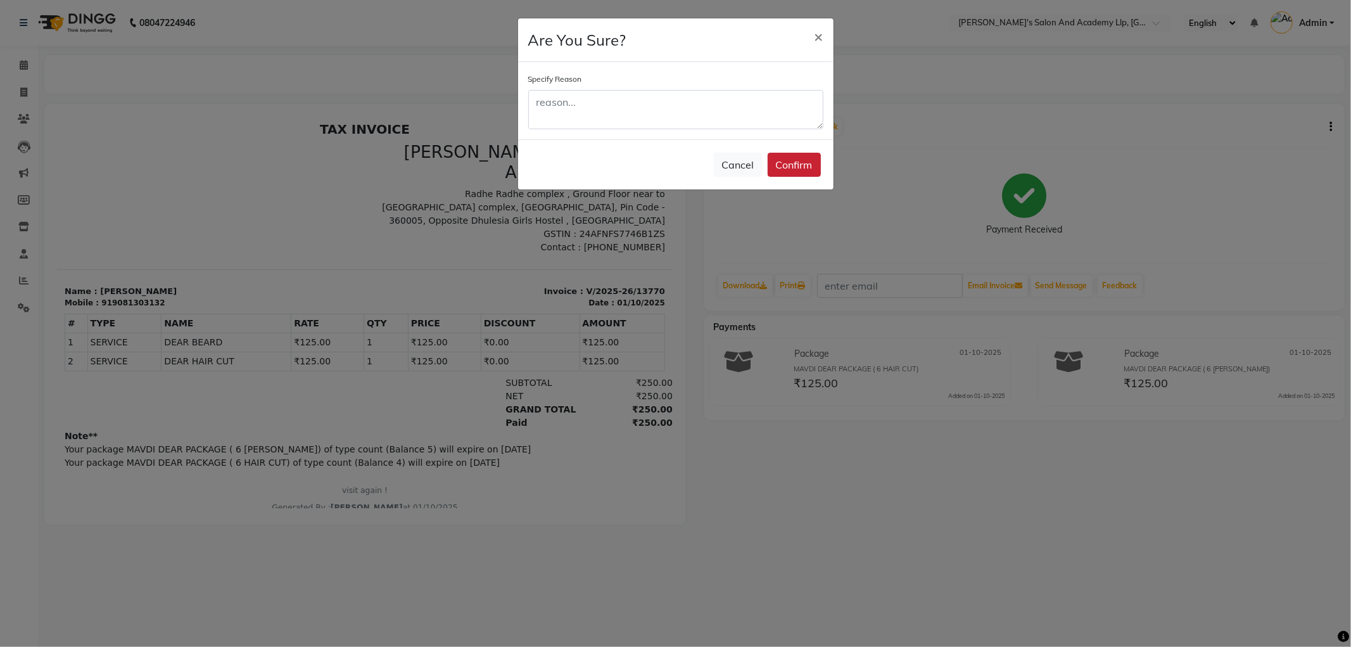
click at [792, 160] on button "Confirm" at bounding box center [794, 165] width 53 height 24
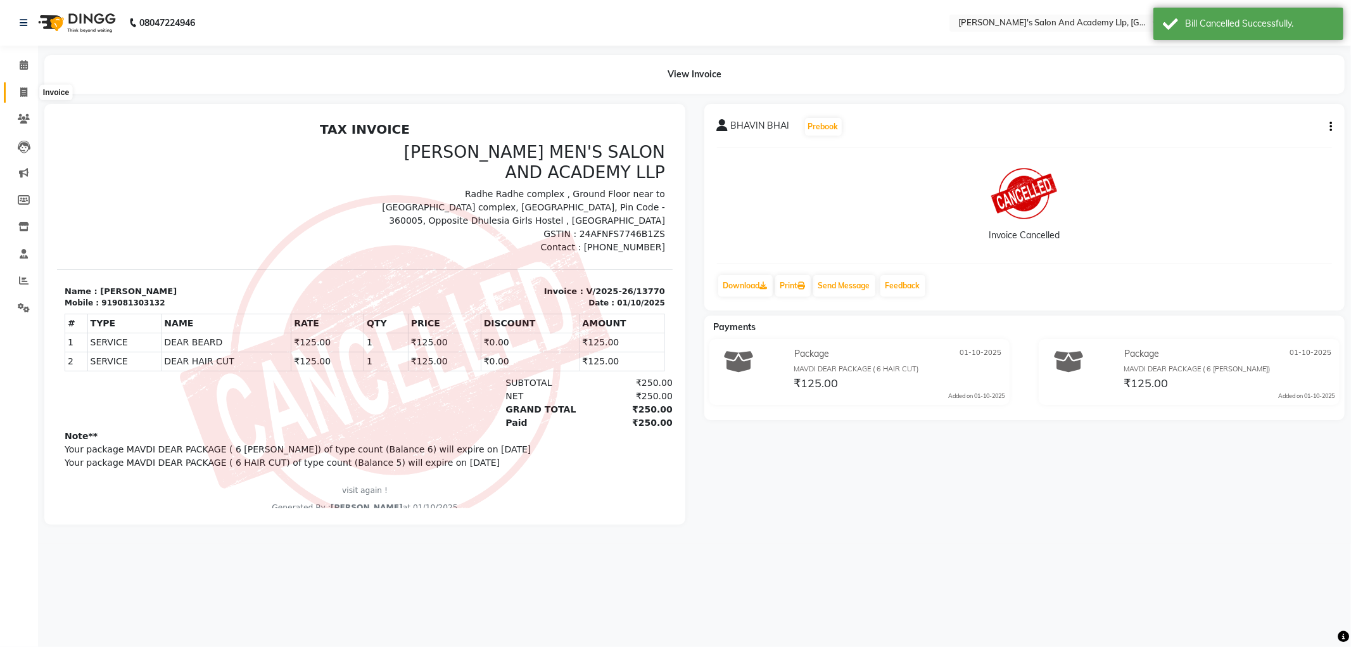
click at [15, 90] on span at bounding box center [24, 93] width 22 height 15
select select "service"
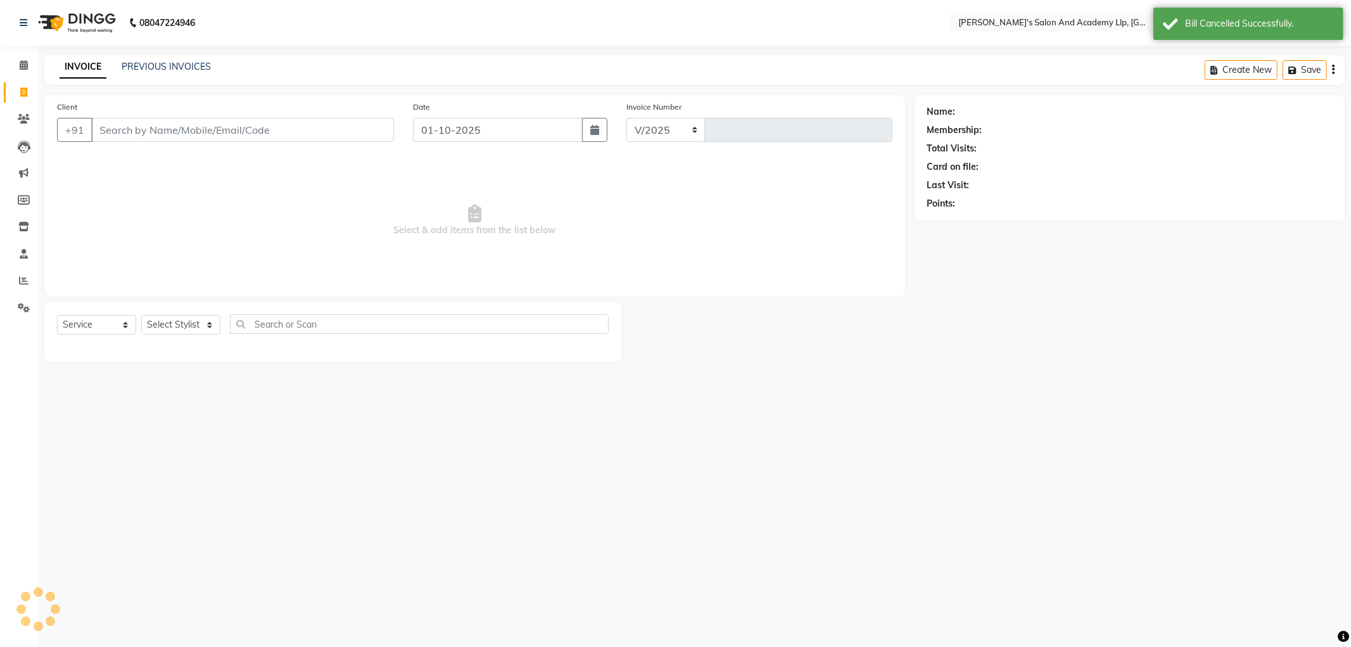
select select "6983"
type input "13775"
click at [147, 68] on link "PREVIOUS INVOICES" at bounding box center [166, 66] width 89 height 11
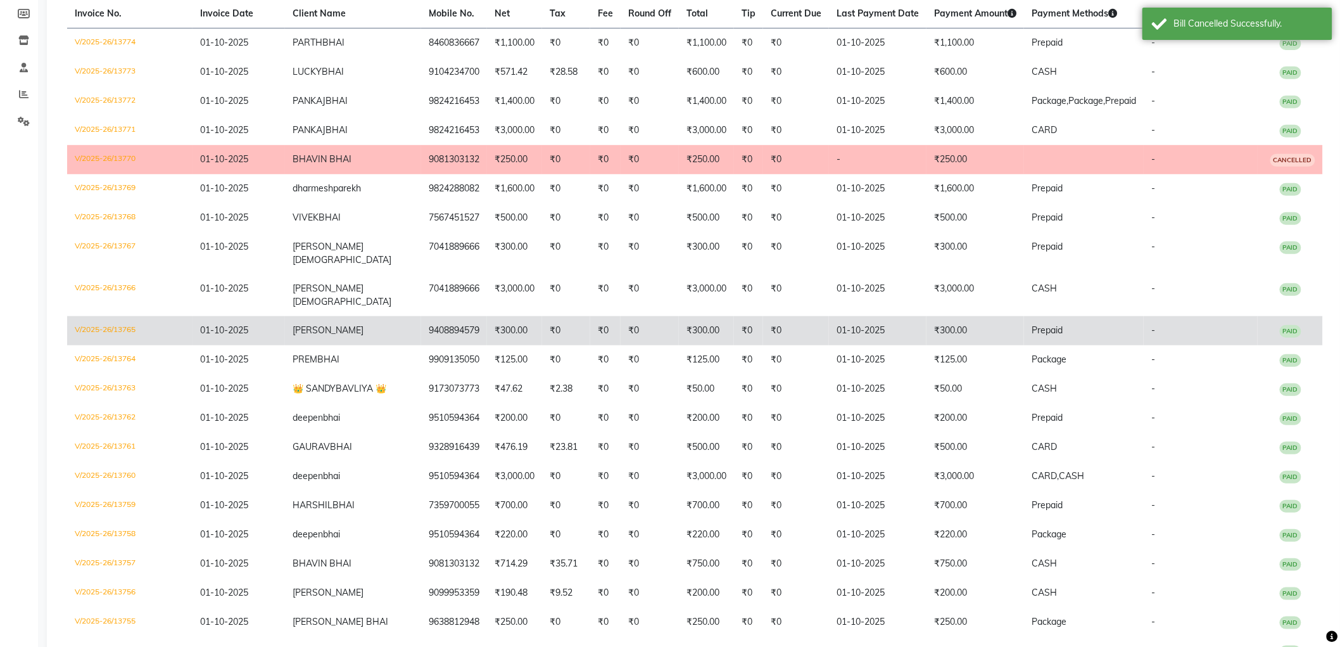
scroll to position [211, 0]
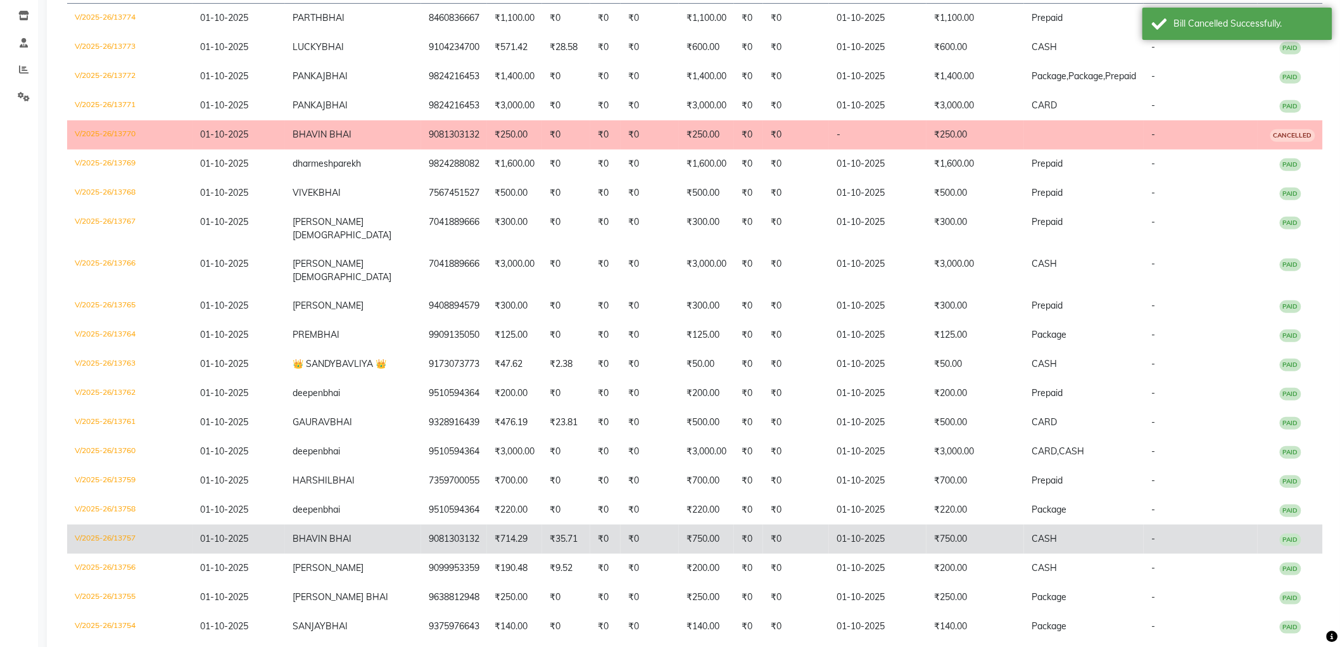
click at [421, 528] on td "9081303132" at bounding box center [454, 539] width 66 height 29
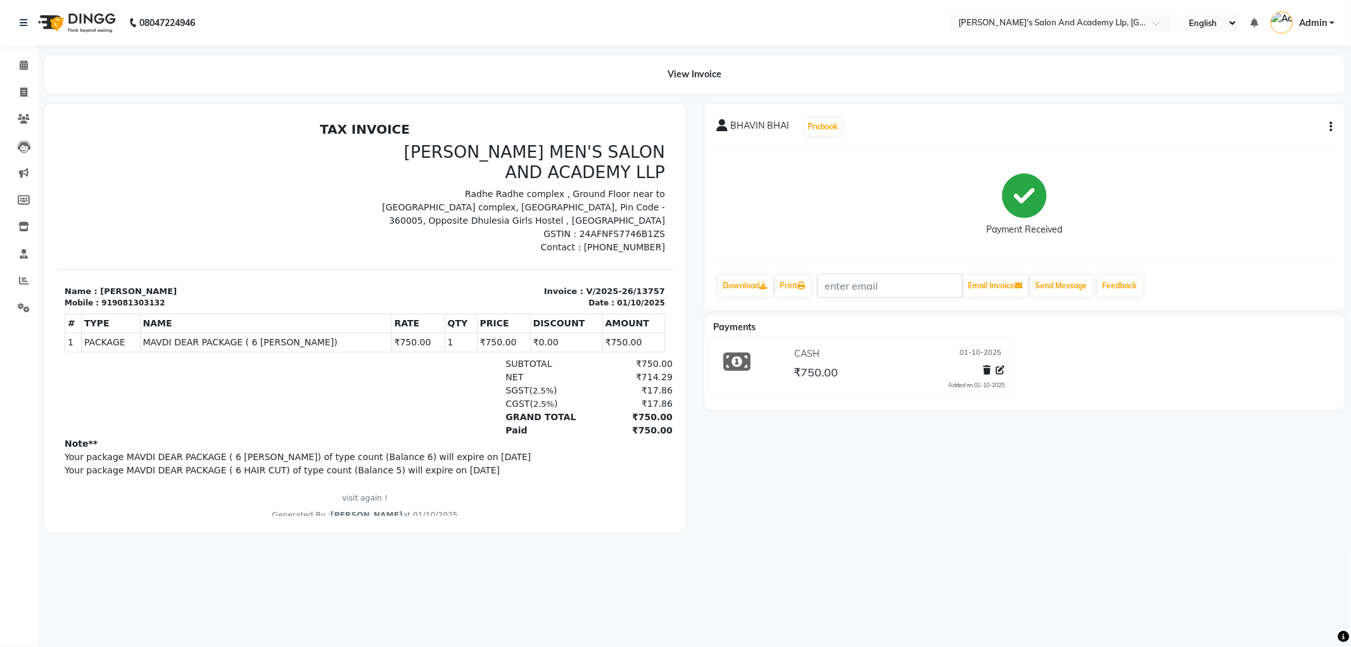
click at [1331, 127] on icon "button" at bounding box center [1331, 127] width 3 height 1
click at [1253, 136] on div "Edit Invoice" at bounding box center [1279, 135] width 63 height 16
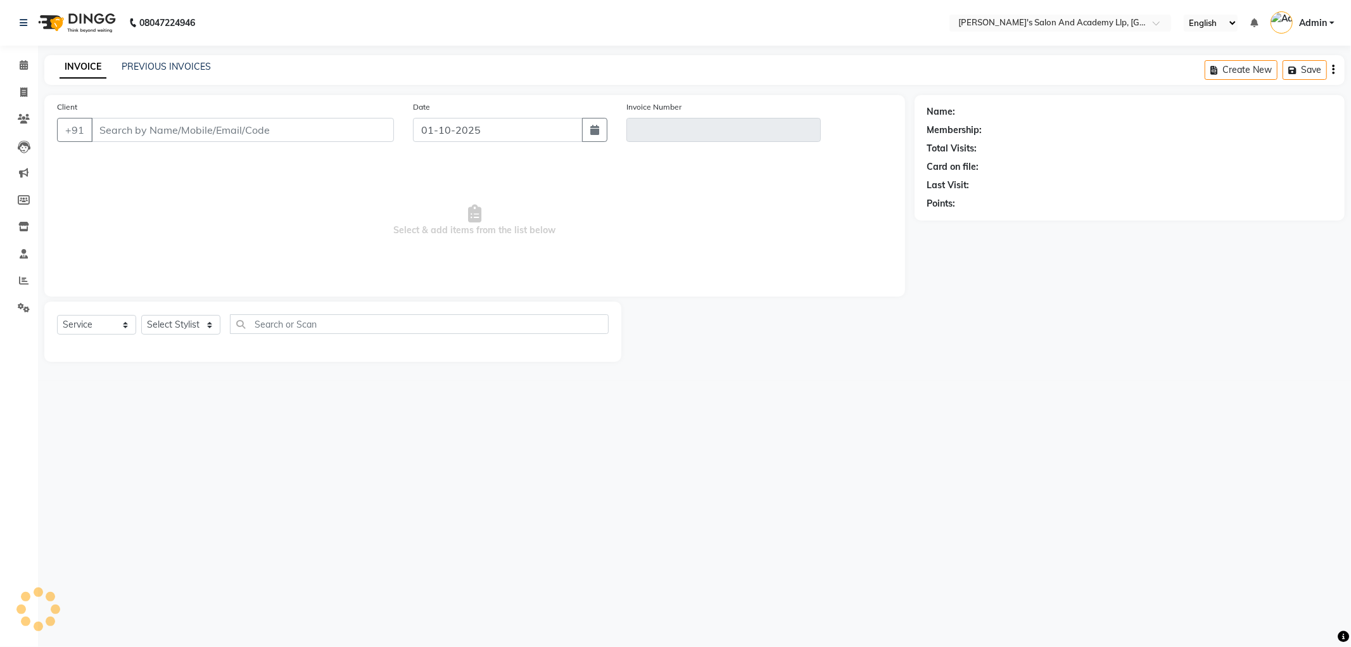
select select "membership"
type input "9081303132"
type input "V/2025-26/13757"
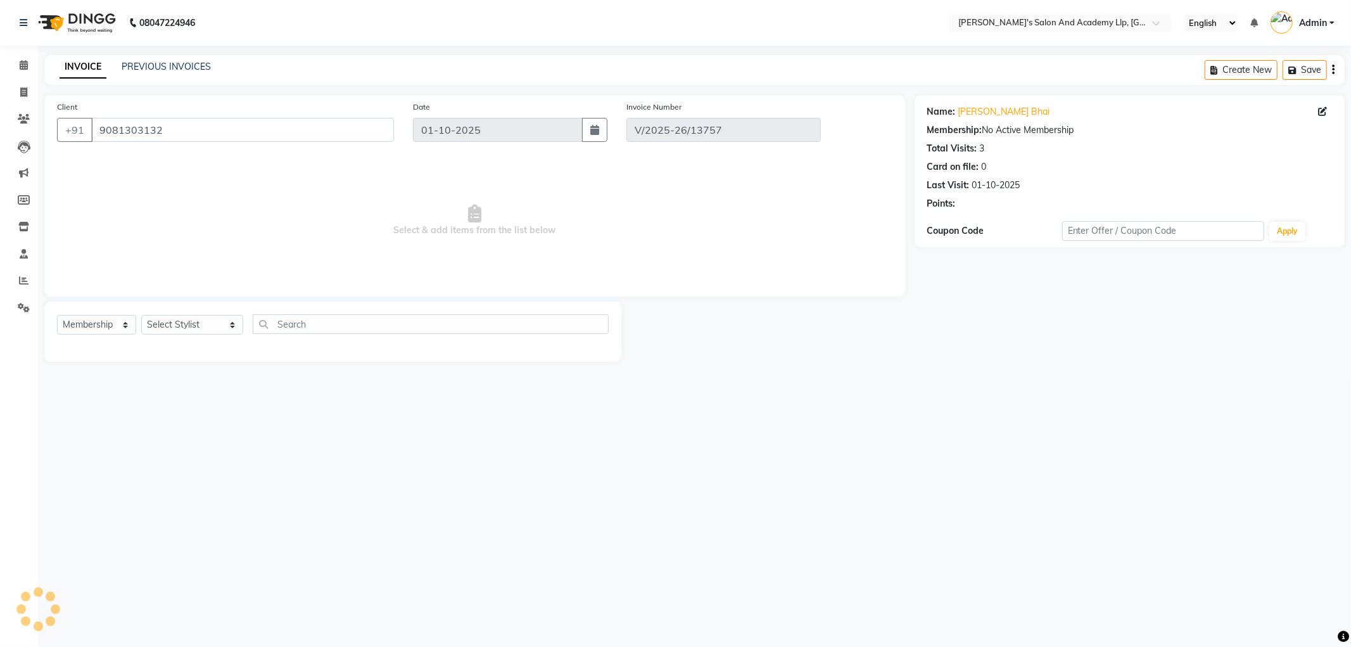
select select "select"
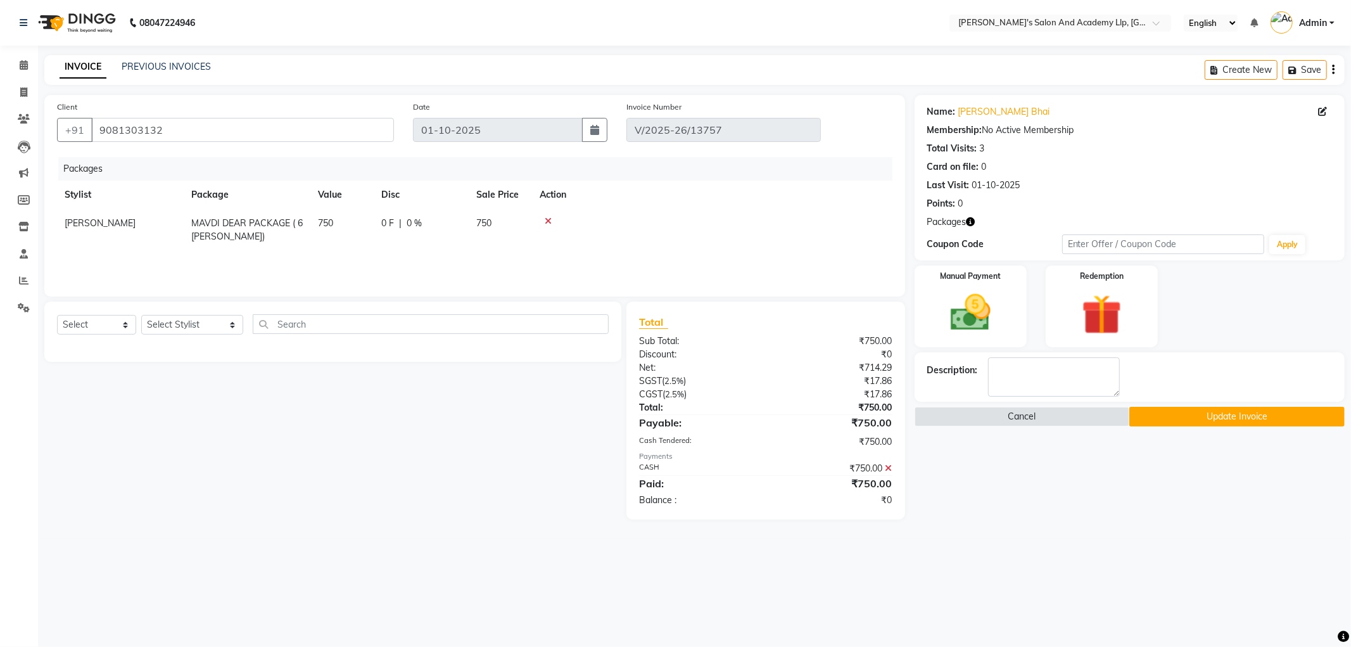
click at [886, 467] on icon at bounding box center [889, 468] width 7 height 9
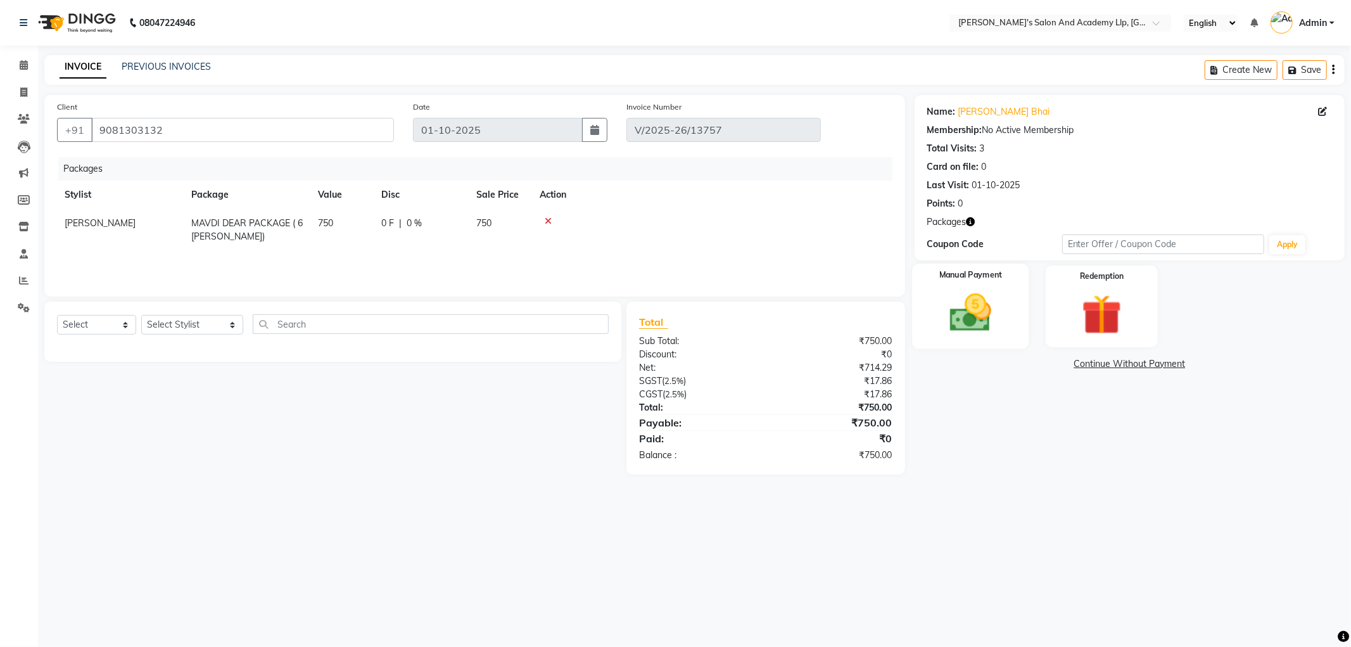
click at [958, 334] on img at bounding box center [971, 313] width 68 height 48
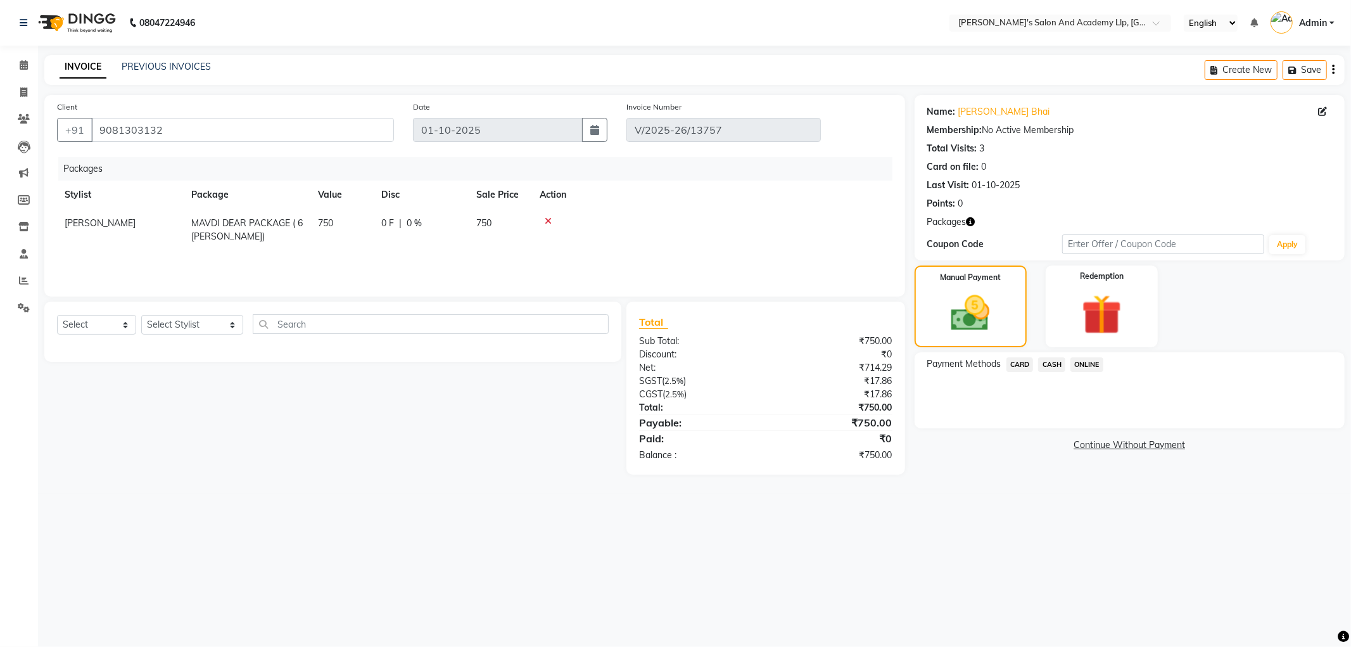
click at [1048, 363] on span "CASH" at bounding box center [1051, 364] width 27 height 15
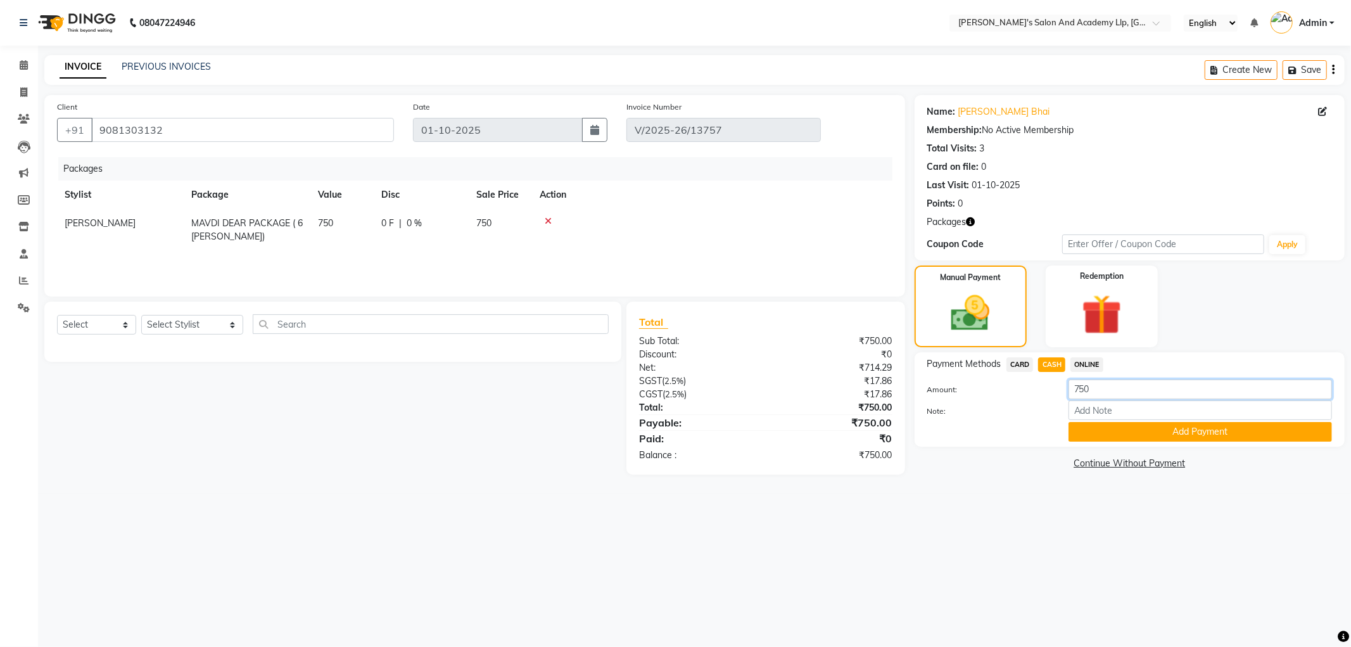
drag, startPoint x: 1106, startPoint y: 396, endPoint x: 1012, endPoint y: 395, distance: 94.4
click at [1012, 396] on div "Amount: 750" at bounding box center [1130, 390] width 424 height 22
type input "650"
click at [1080, 428] on button "Add Payment" at bounding box center [1201, 432] width 264 height 20
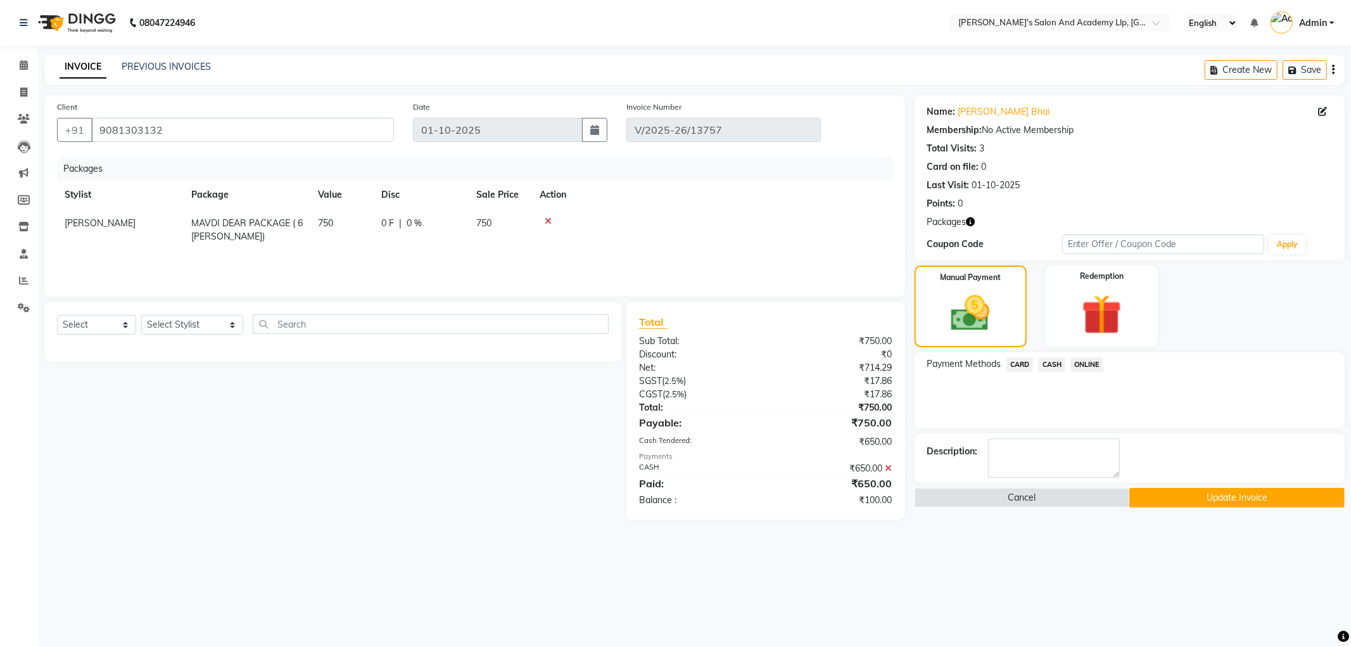
click at [1186, 500] on button "Update Invoice" at bounding box center [1236, 498] width 215 height 20
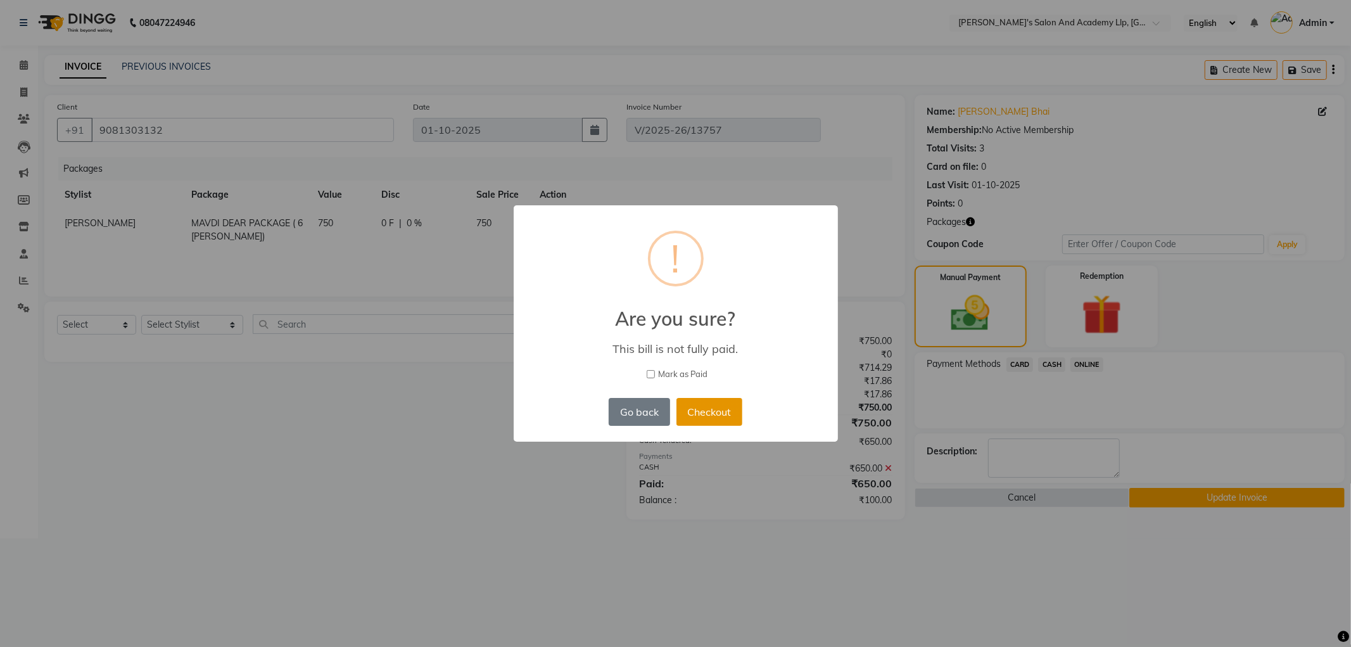
click at [720, 412] on button "Checkout" at bounding box center [710, 412] width 66 height 28
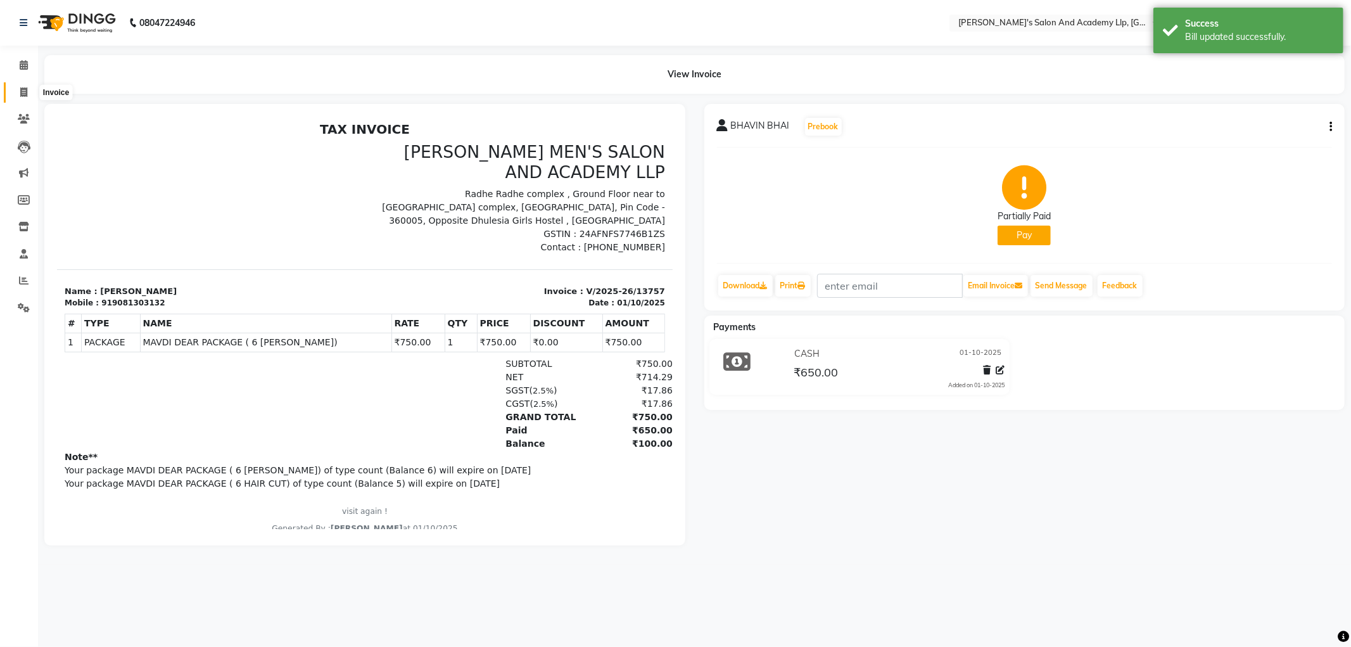
click at [25, 90] on icon at bounding box center [23, 92] width 7 height 10
select select "service"
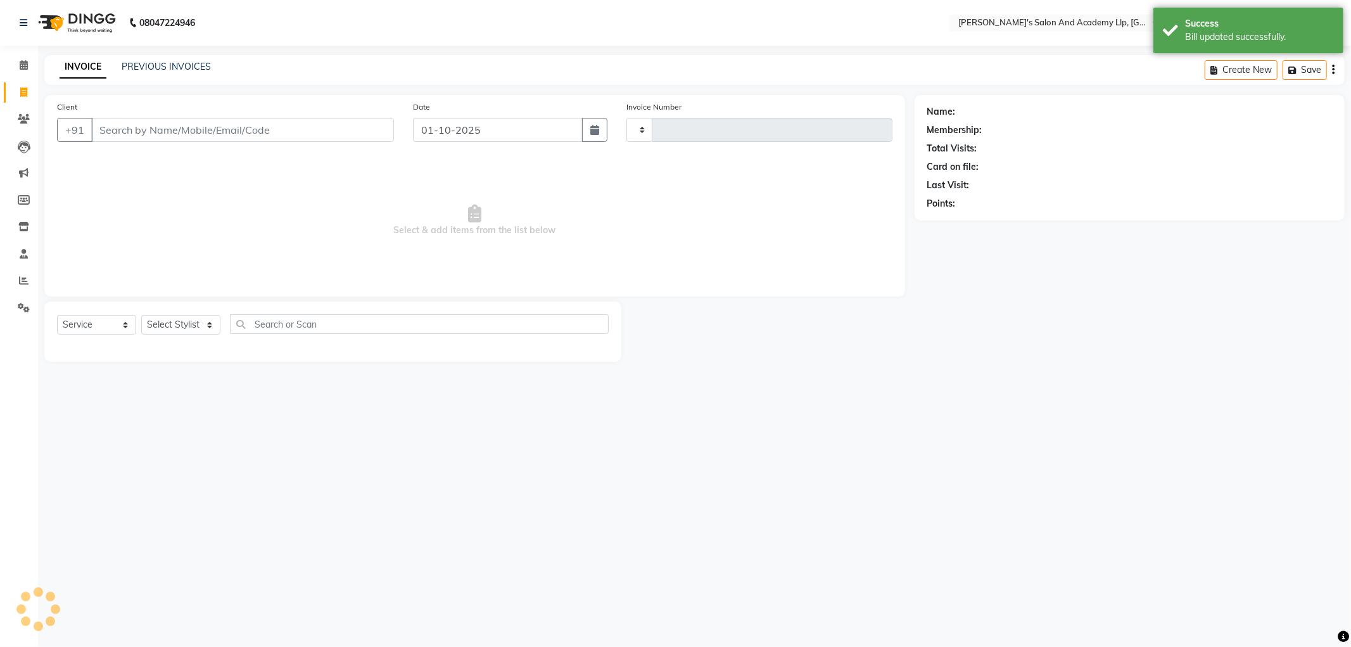
type input "13775"
select select "6983"
select select "membership"
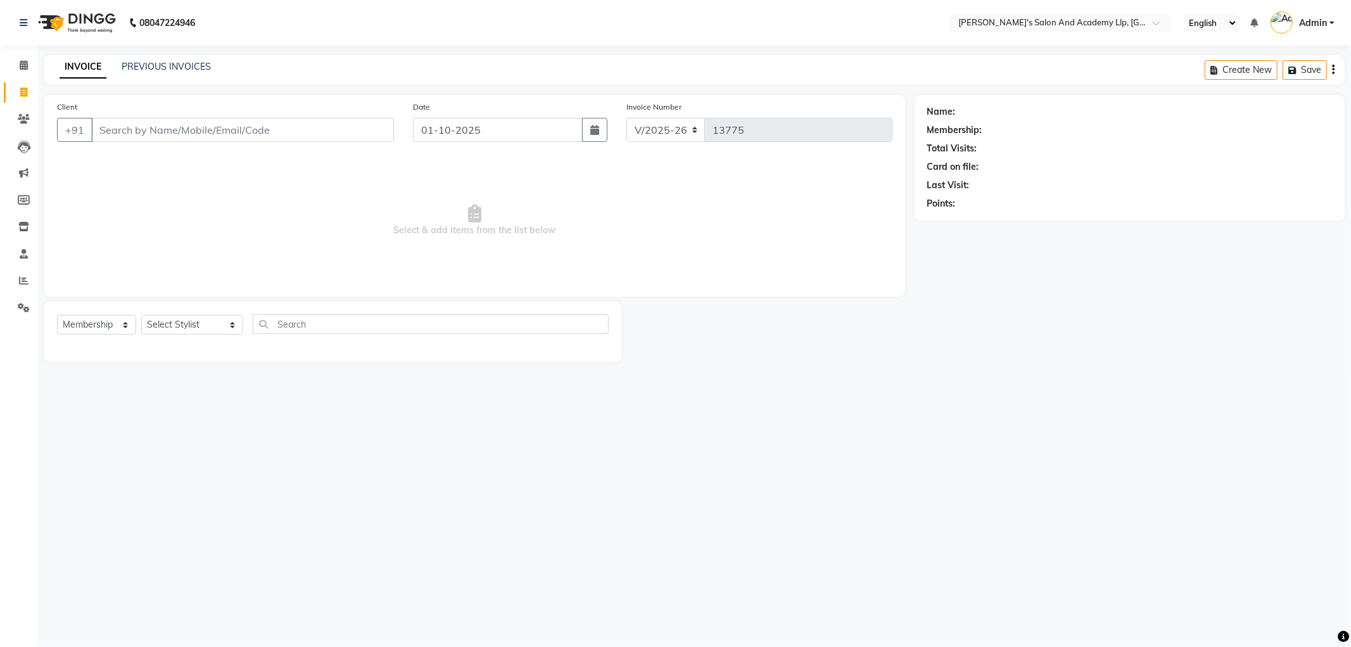
click at [188, 127] on input "Client" at bounding box center [242, 130] width 303 height 24
click at [19, 108] on li "Clients" at bounding box center [19, 119] width 38 height 27
click at [14, 117] on span at bounding box center [24, 119] width 22 height 15
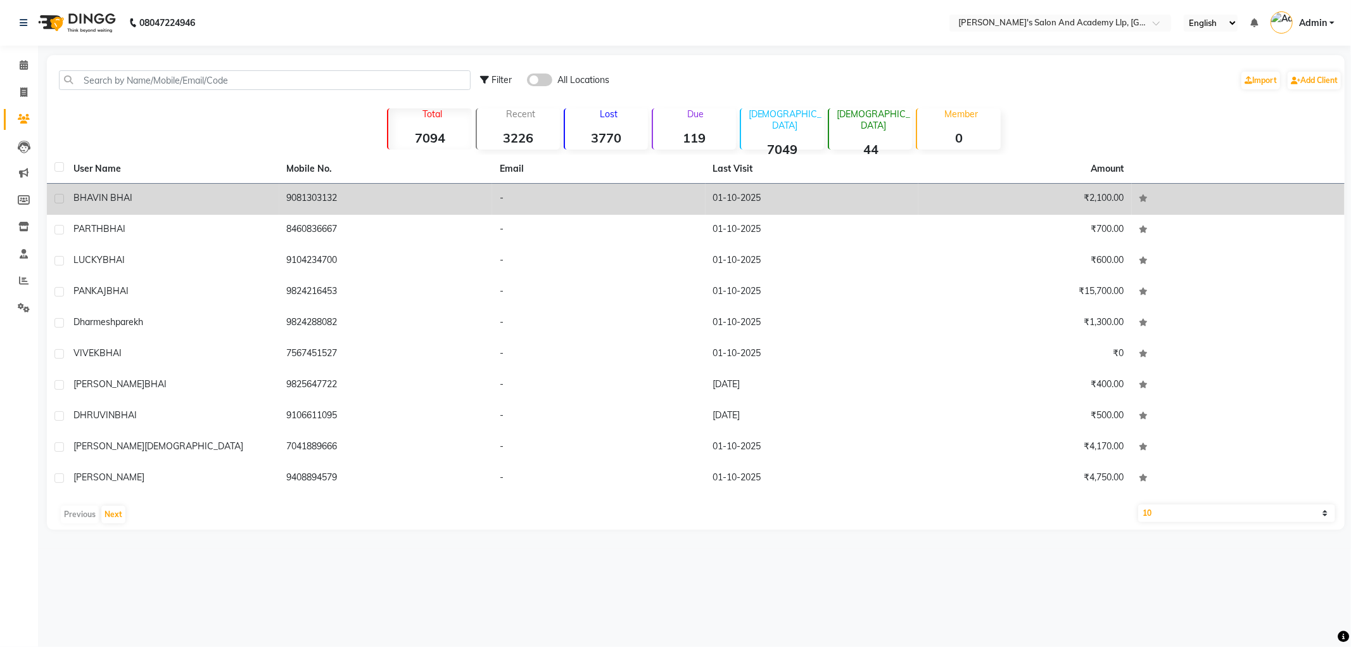
click at [254, 190] on td "BHAVIN BHAI" at bounding box center [172, 199] width 213 height 31
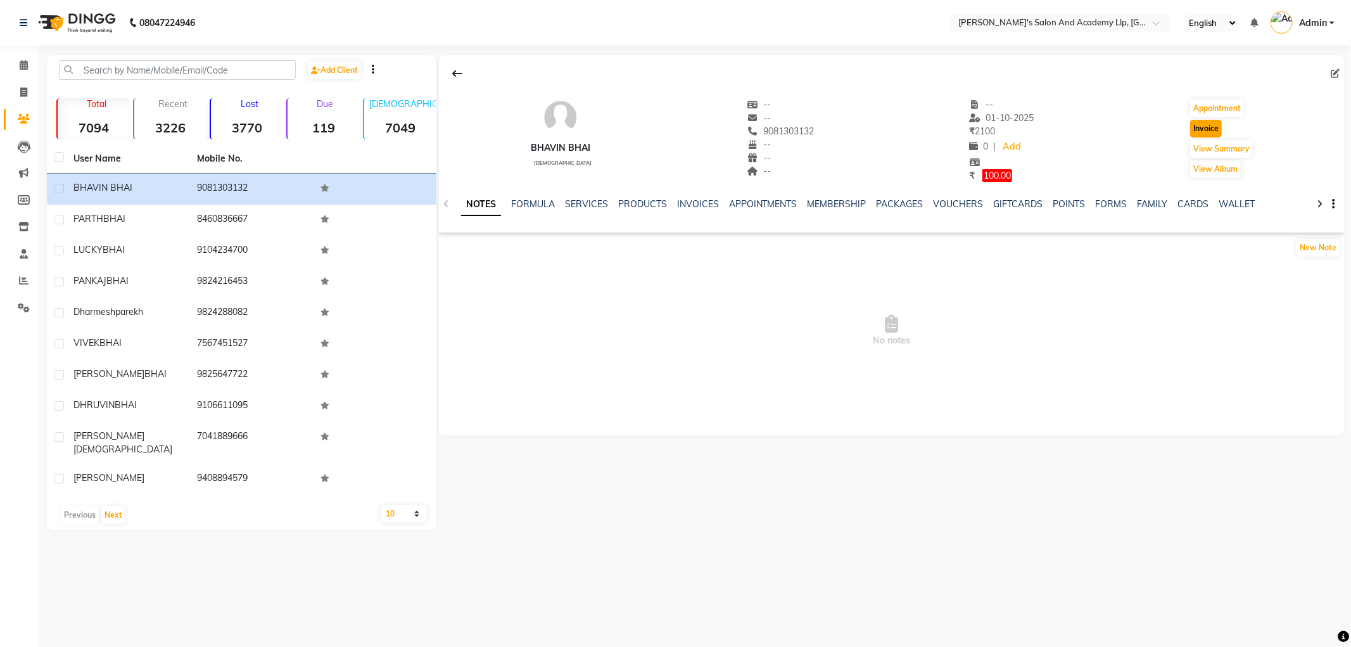
click at [1192, 128] on button "Invoice" at bounding box center [1206, 129] width 32 height 18
select select "6983"
select select "service"
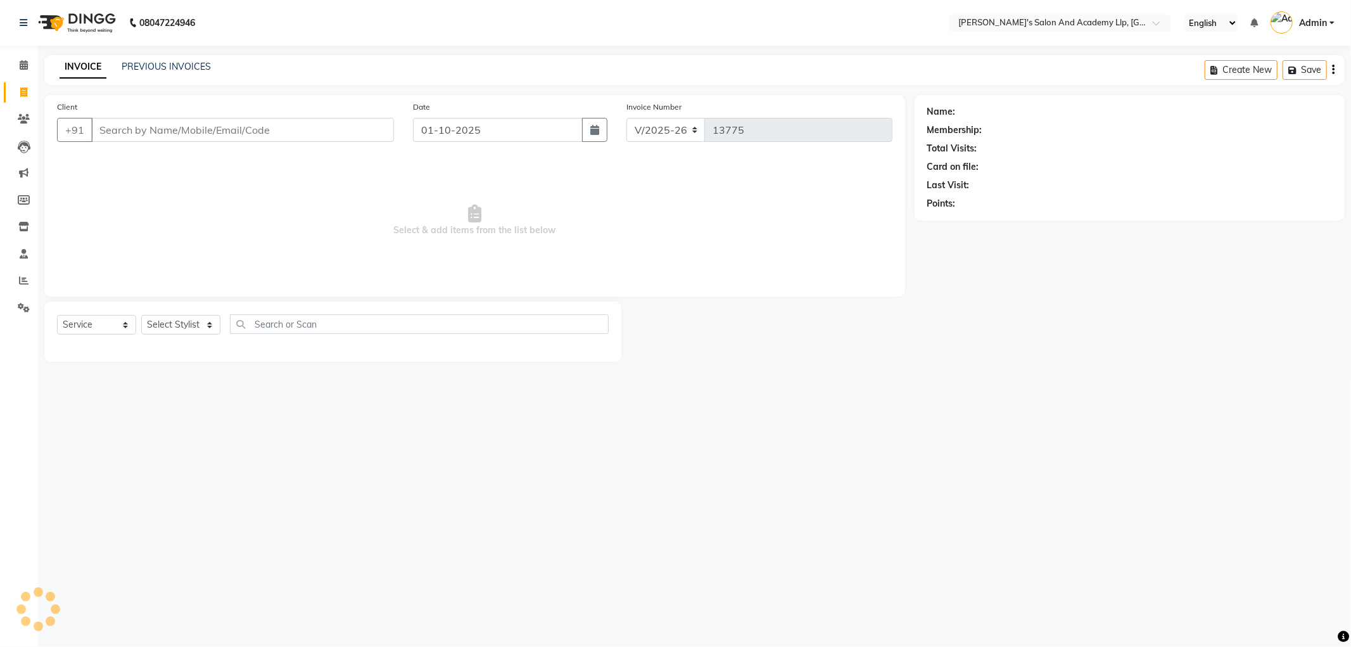
type input "9081303132"
select select "membership"
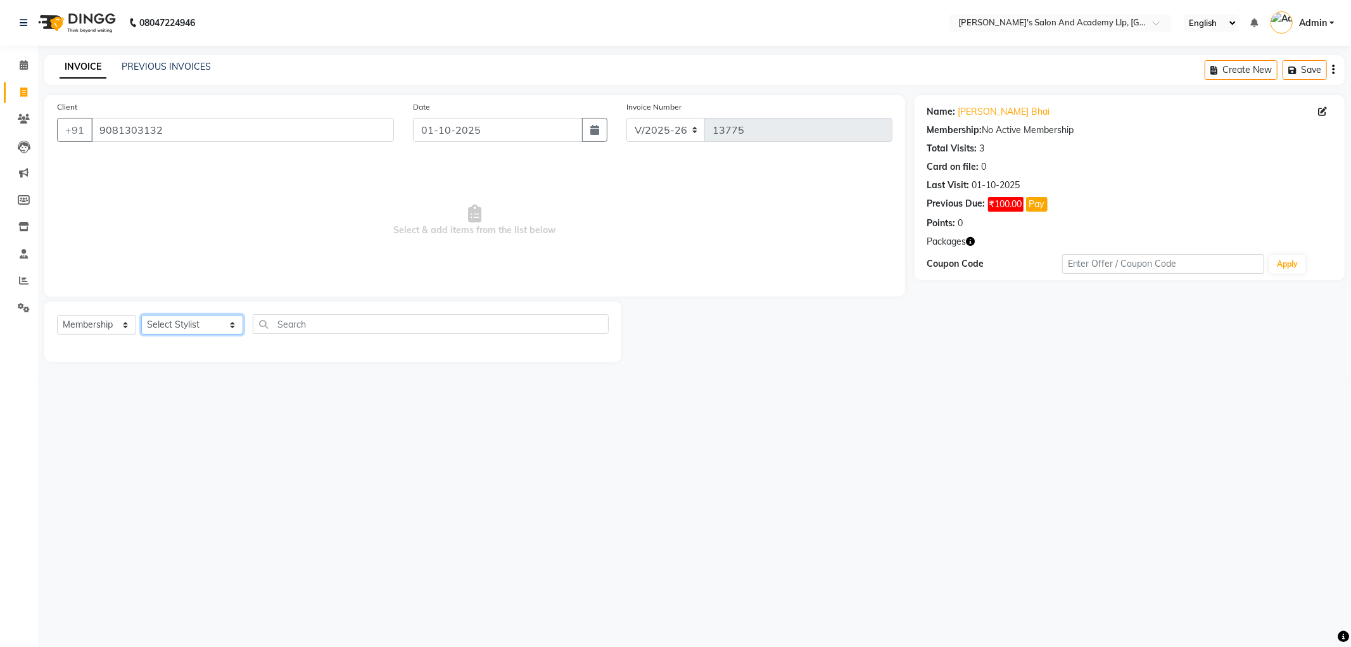
click at [184, 317] on select "Select Stylist AAKASH SOLANKI ADARSH SOLANKI AKSHAY VAJA ARPIT KALAWADIYA BHARG…" at bounding box center [192, 325] width 102 height 20
select select "93502"
click at [141, 315] on select "Select Stylist AAKASH SOLANKI ADARSH SOLANKI AKSHAY VAJA ARPIT KALAWADIYA BHARG…" at bounding box center [192, 325] width 102 height 20
click at [96, 329] on select "Select Service Product Membership Package Voucher Prepaid Gift Card" at bounding box center [96, 325] width 79 height 20
select select "service"
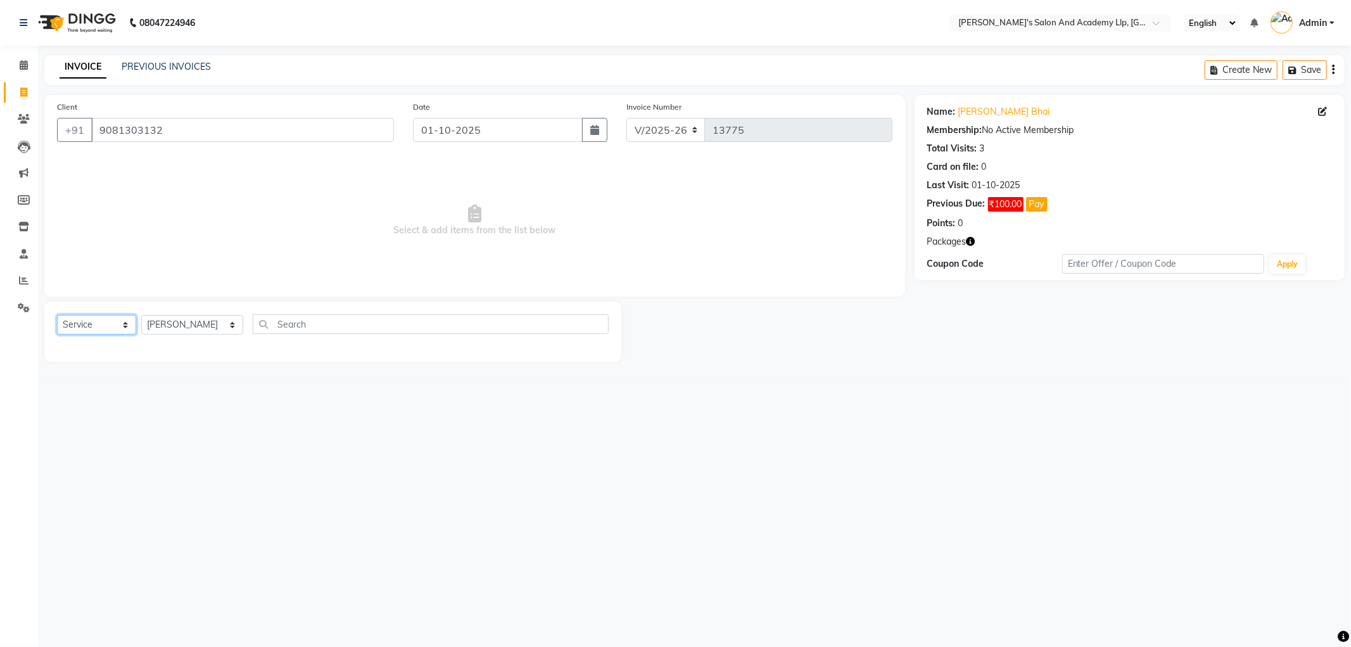
click at [57, 315] on select "Select Service Product Membership Package Voucher Prepaid Gift Card" at bounding box center [96, 325] width 79 height 20
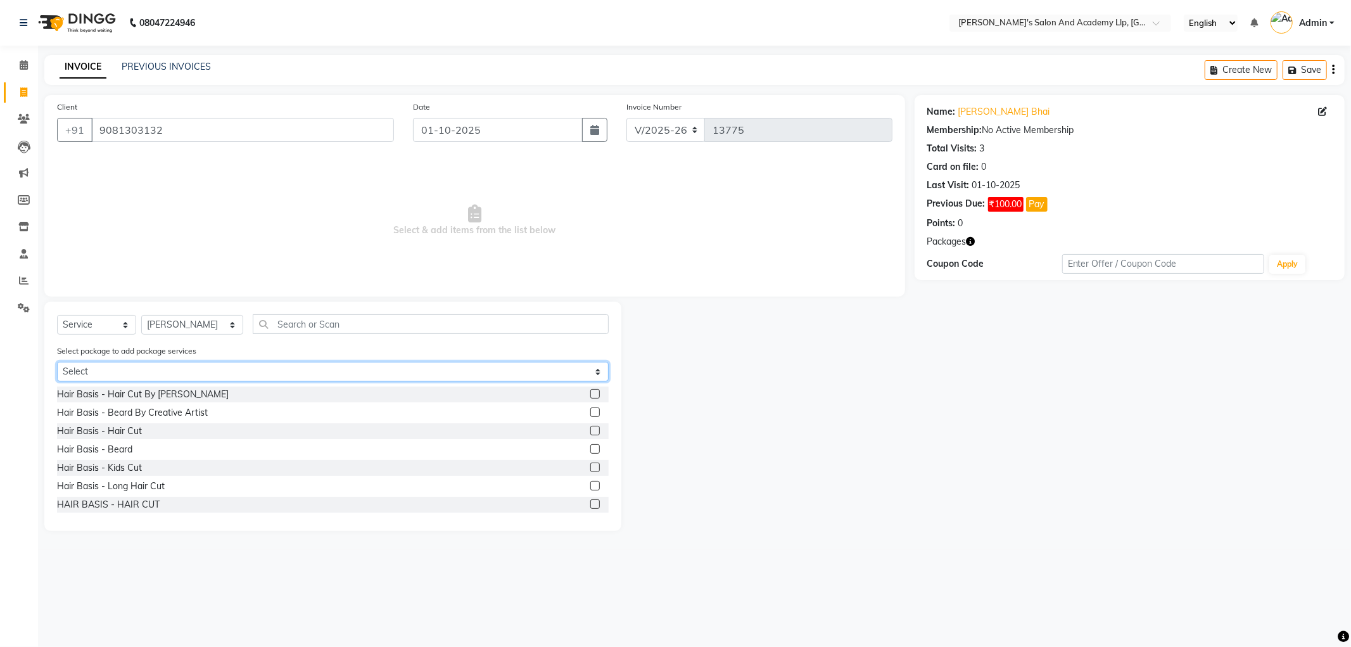
click at [146, 378] on select "Select MAVDI DEAR PACKAGE ( 6 BEARD) MAVDI DEAR PACKAGE ( 6 HAIR CUT)" at bounding box center [333, 372] width 552 height 20
select select "1: Object"
click at [57, 362] on select "Select MAVDI DEAR PACKAGE ( 6 BEARD) MAVDI DEAR PACKAGE ( 6 HAIR CUT)" at bounding box center [333, 372] width 552 height 20
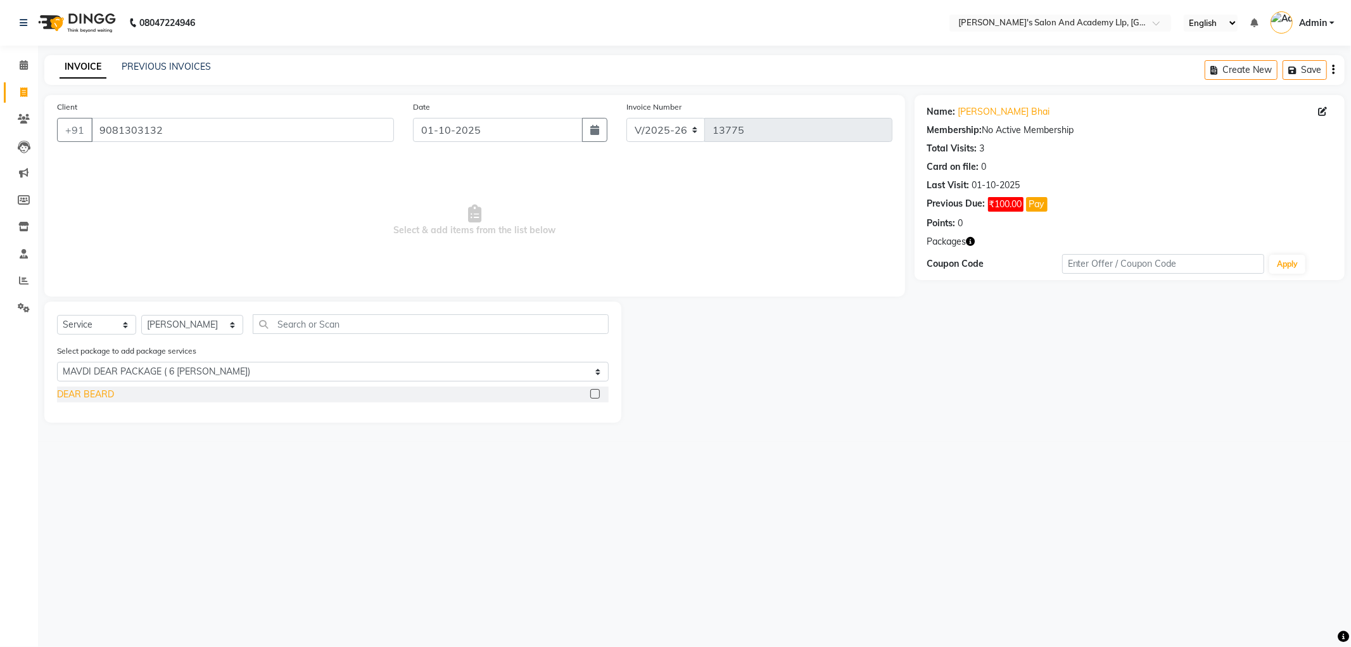
click at [108, 393] on div "DEAR BEARD" at bounding box center [85, 394] width 57 height 13
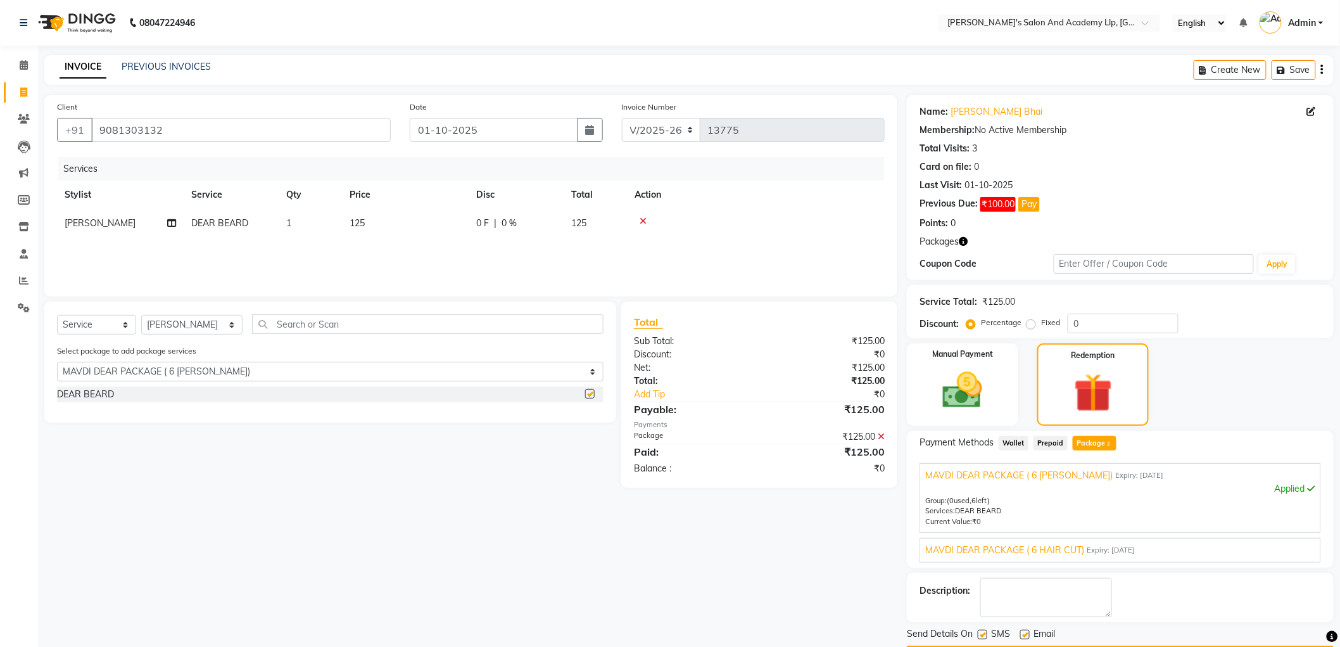
checkbox input "false"
click at [123, 372] on select "Select MAVDI DEAR PACKAGE ( 6 BEARD) MAVDI DEAR PACKAGE ( 6 HAIR CUT)" at bounding box center [330, 372] width 547 height 20
select select "2: Object"
click at [57, 362] on select "Select MAVDI DEAR PACKAGE ( 6 BEARD) MAVDI DEAR PACKAGE ( 6 HAIR CUT)" at bounding box center [330, 372] width 547 height 20
click at [95, 390] on div "DEAR HAIR CUT" at bounding box center [91, 394] width 69 height 13
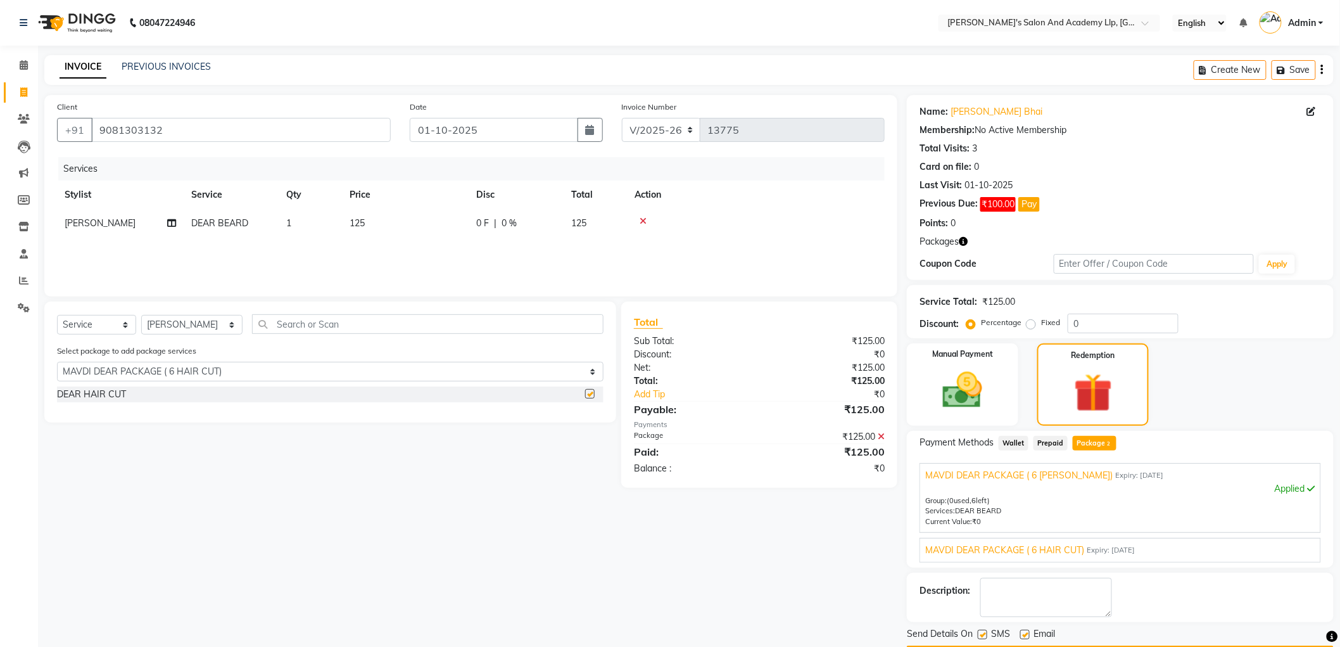
checkbox input "false"
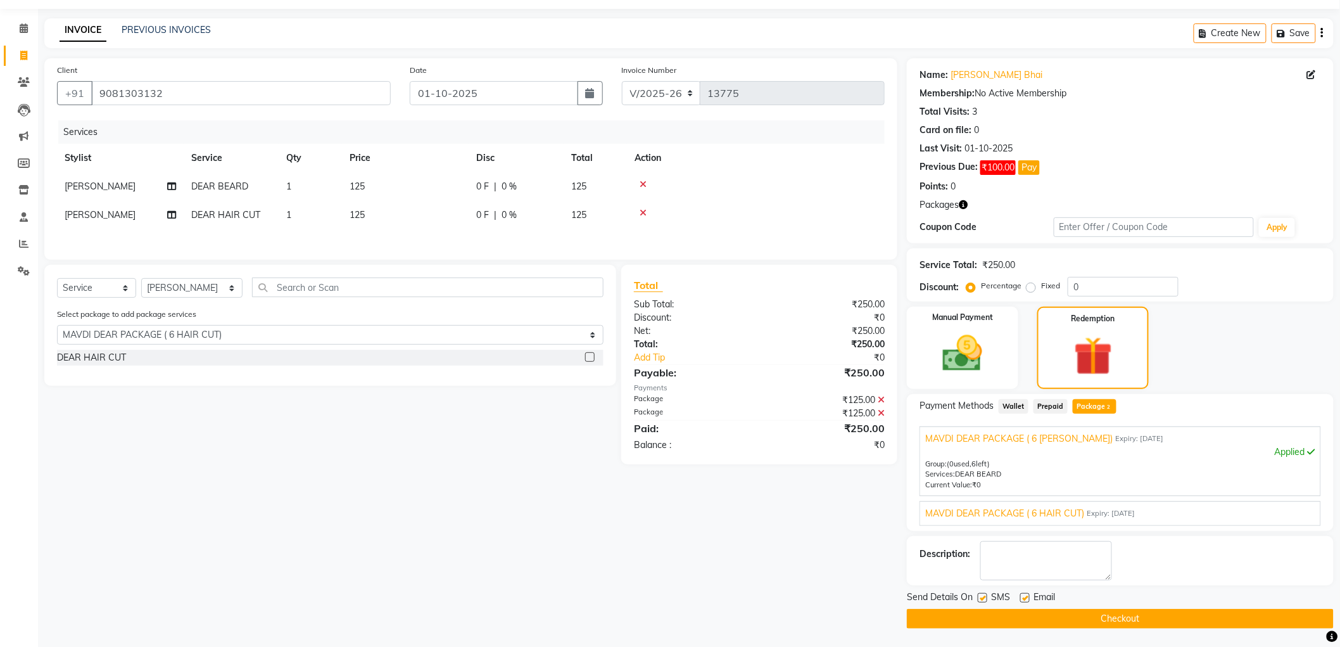
click at [1029, 594] on div "Email" at bounding box center [1043, 598] width 45 height 16
click at [1024, 594] on label at bounding box center [1026, 598] width 10 height 10
click at [1024, 594] on input "checkbox" at bounding box center [1025, 598] width 8 height 8
checkbox input "false"
click at [1017, 616] on button "Checkout" at bounding box center [1120, 619] width 427 height 20
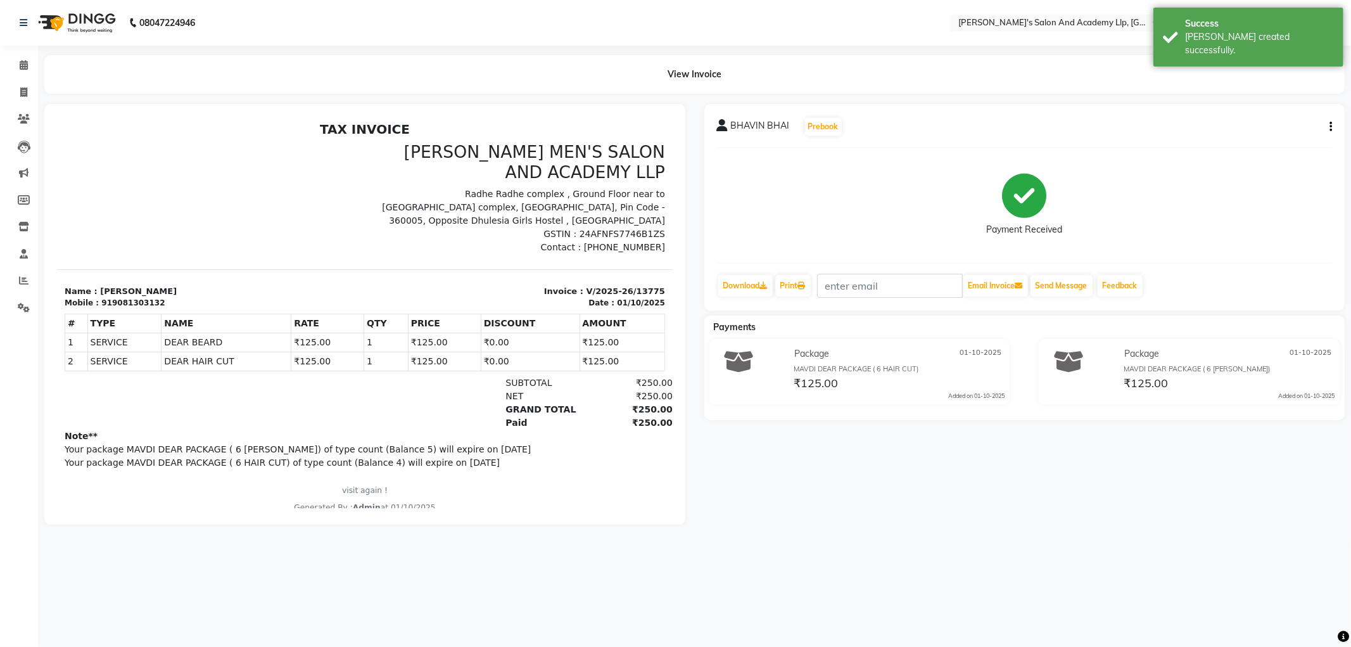
click at [1064, 49] on div "08047224946 Select Location × Sandy Men's Salon And Academy Llp, University Roa…" at bounding box center [675, 323] width 1351 height 647
click at [1087, 51] on div "08047224946 Select Location × Sandy Men's Salon And Academy Llp, University Roa…" at bounding box center [675, 323] width 1351 height 647
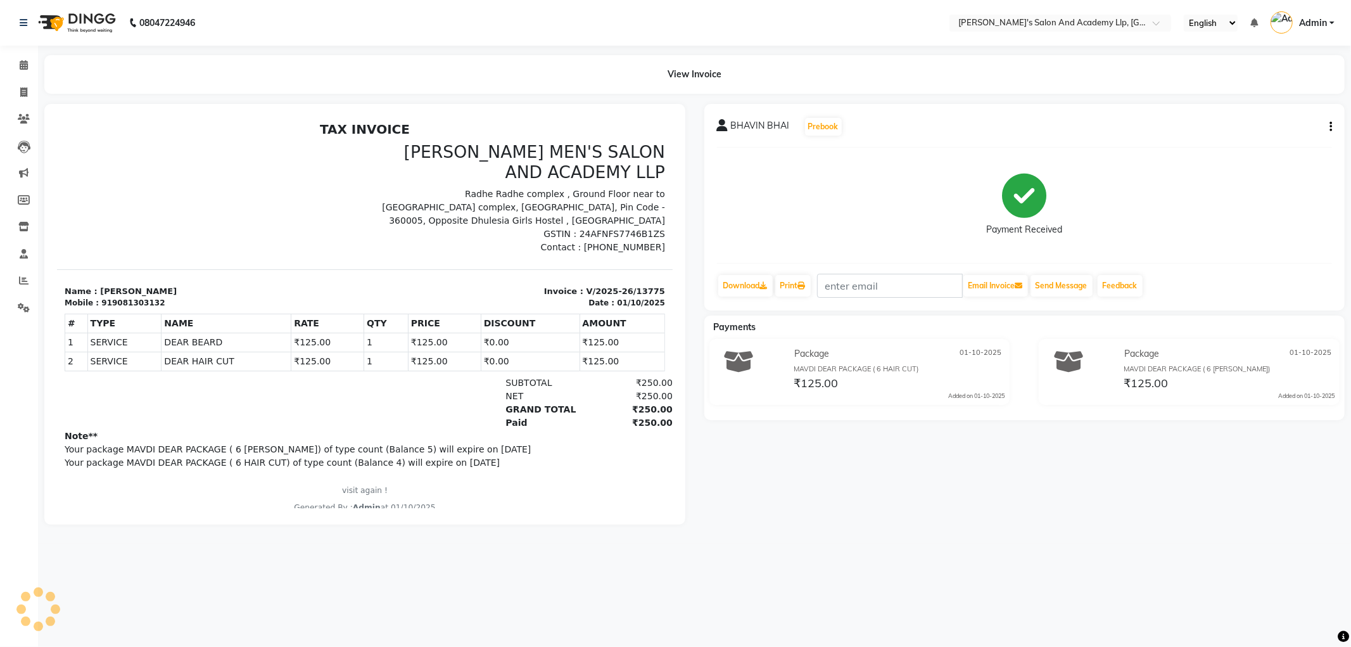
drag, startPoint x: 1315, startPoint y: 23, endPoint x: 1315, endPoint y: 32, distance: 8.9
click at [1315, 24] on span "Admin" at bounding box center [1313, 22] width 28 height 13
click at [1263, 96] on link "Sign out" at bounding box center [1270, 91] width 116 height 20
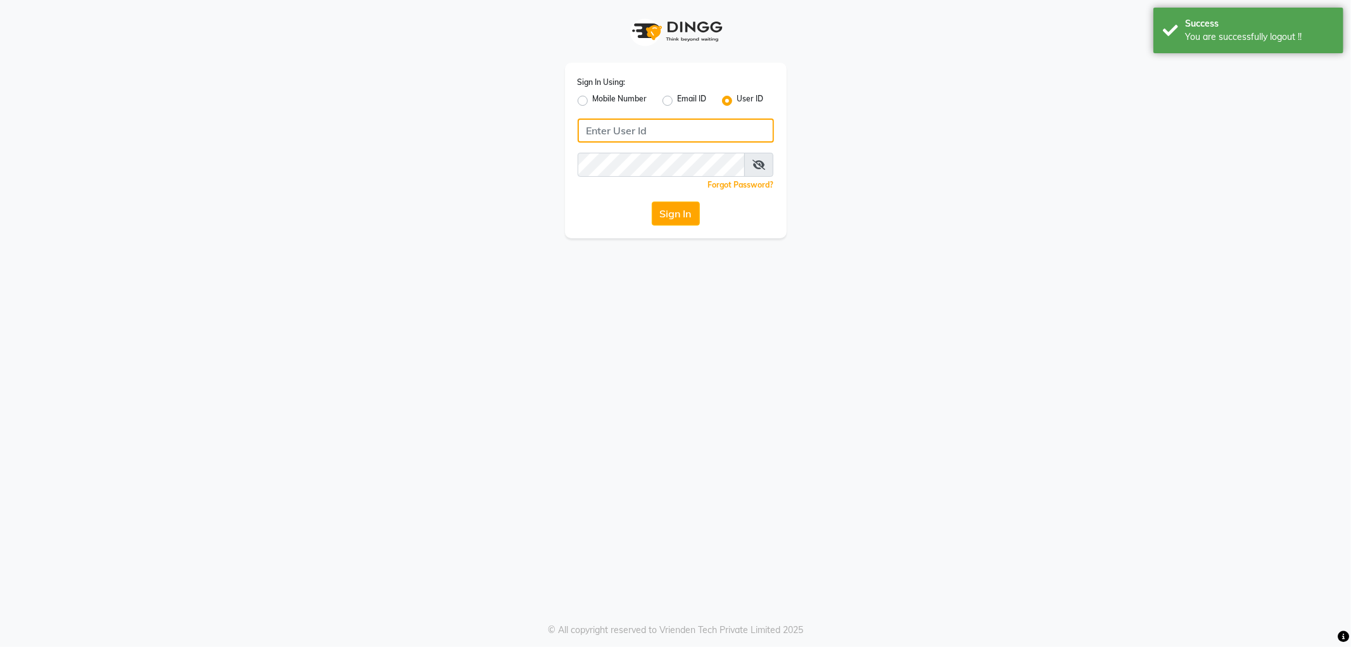
type input "9328159060"
click at [593, 97] on label "Mobile Number" at bounding box center [620, 100] width 54 height 15
click at [593, 97] on input "Mobile Number" at bounding box center [597, 97] width 8 height 8
radio input "true"
radio input "false"
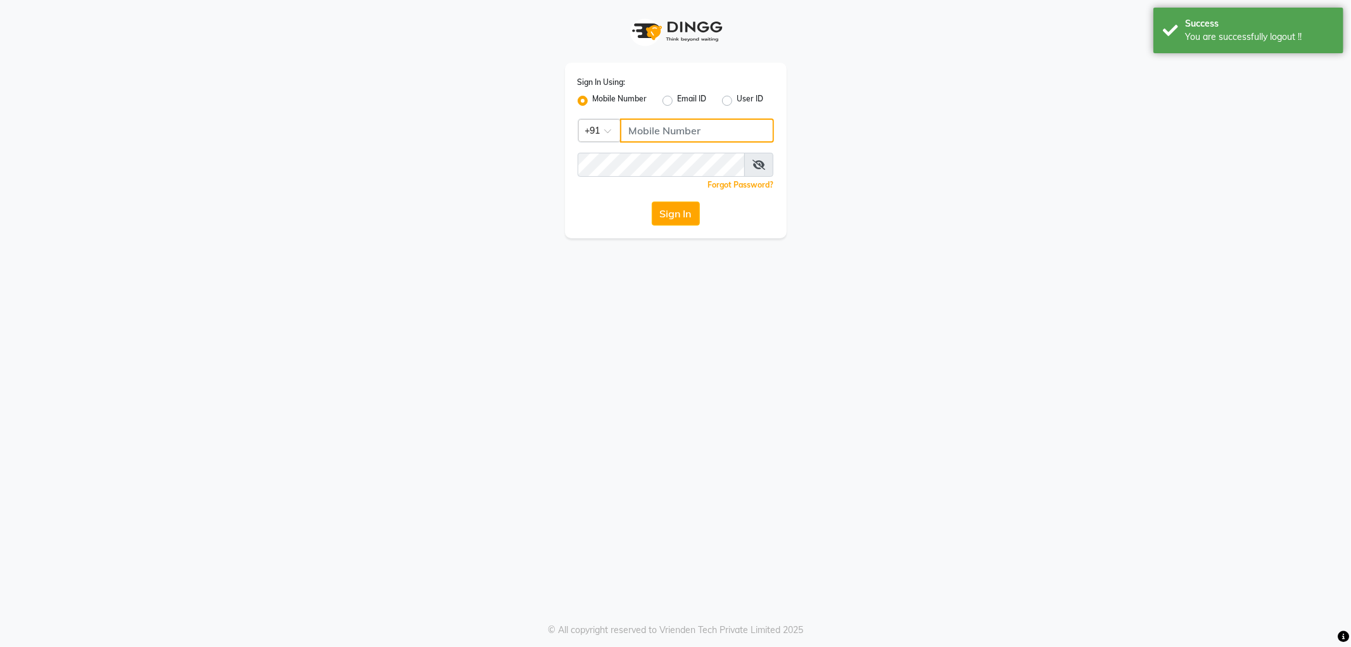
click at [647, 125] on input "Username" at bounding box center [697, 130] width 154 height 24
type input "9328159060"
click at [675, 206] on button "Sign In" at bounding box center [676, 213] width 48 height 24
